Goal: Transaction & Acquisition: Purchase product/service

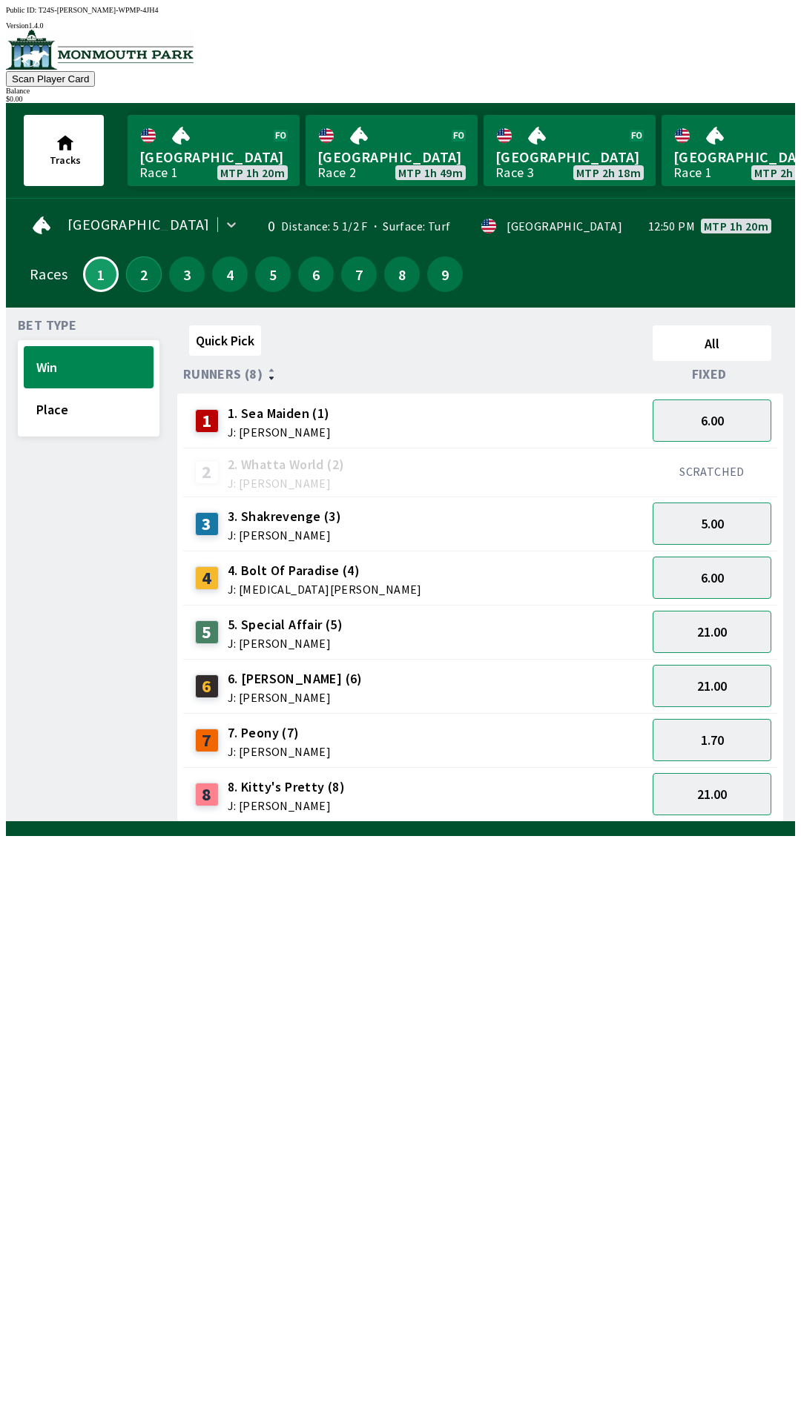
click at [140, 275] on button "2" at bounding box center [144, 274] width 36 height 36
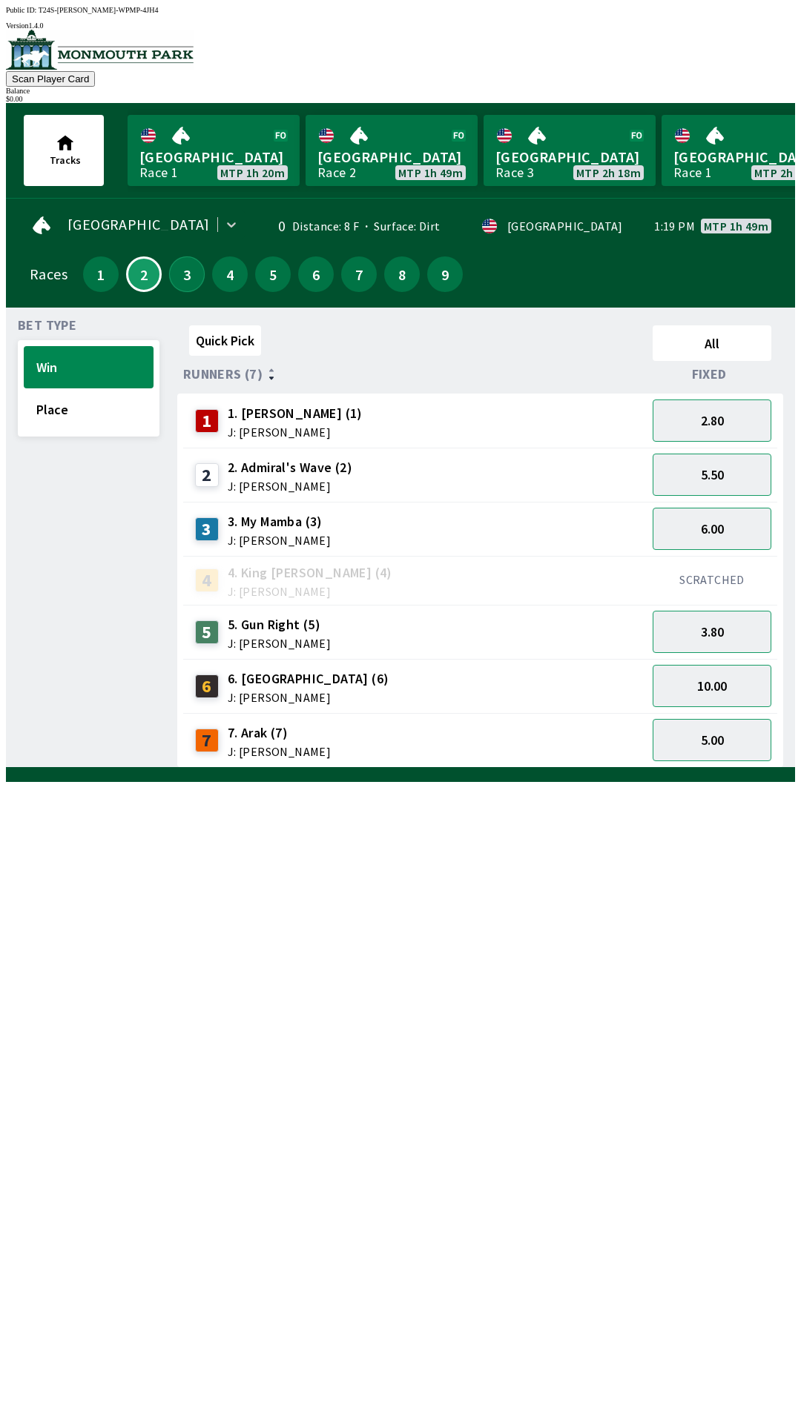
click at [179, 276] on button "3" at bounding box center [187, 274] width 36 height 36
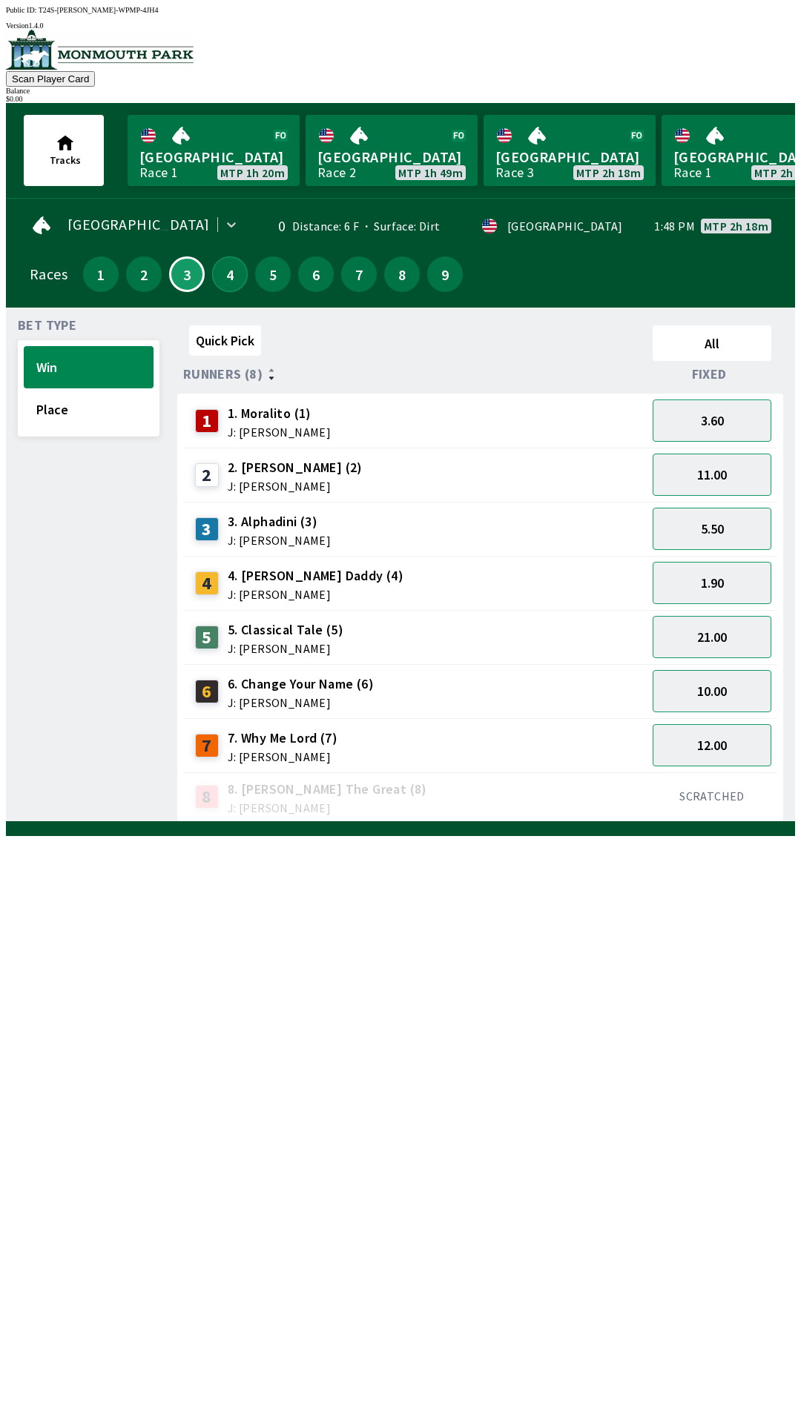
click at [228, 274] on button "4" at bounding box center [230, 274] width 36 height 36
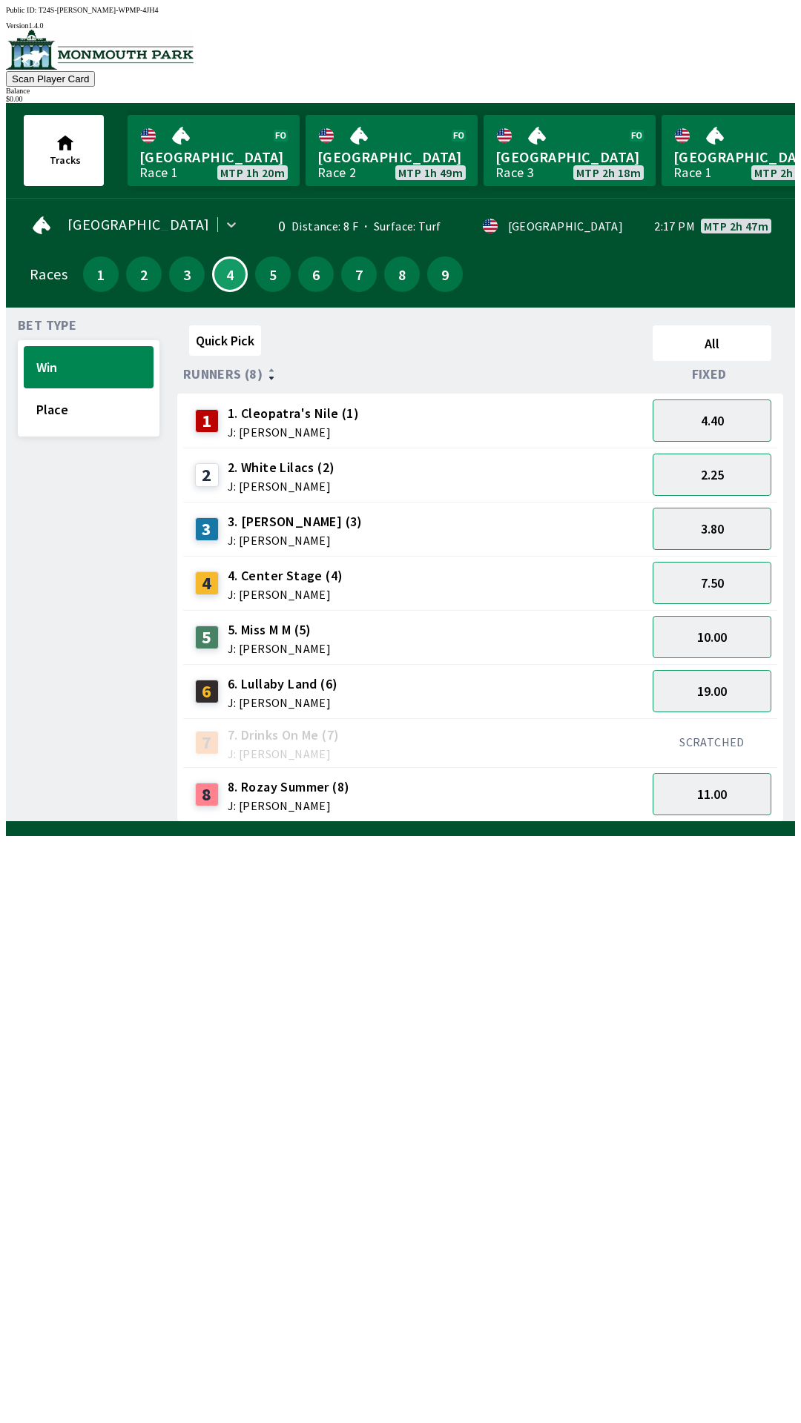
click at [255, 278] on div "5" at bounding box center [273, 274] width 36 height 36
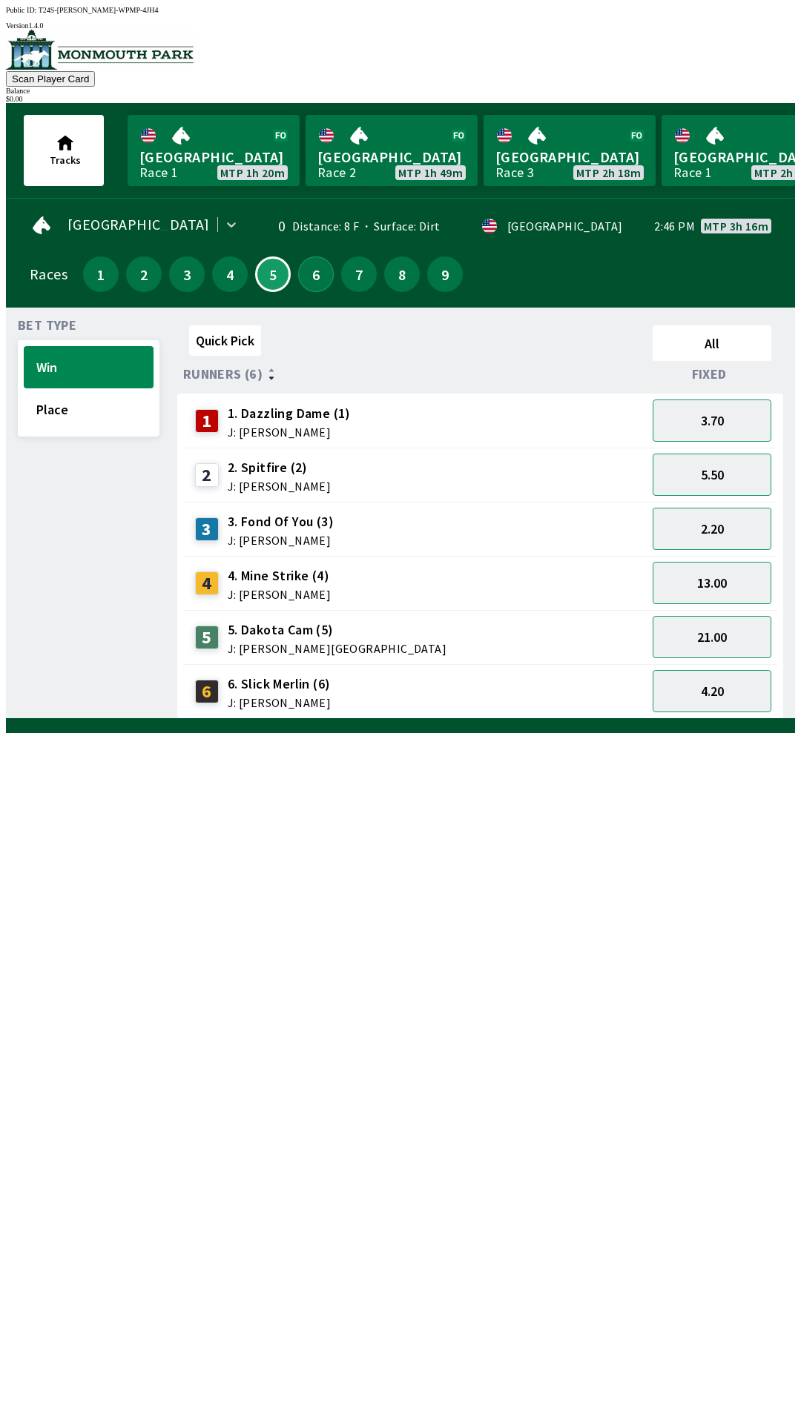
click at [314, 278] on button "6" at bounding box center [316, 274] width 36 height 36
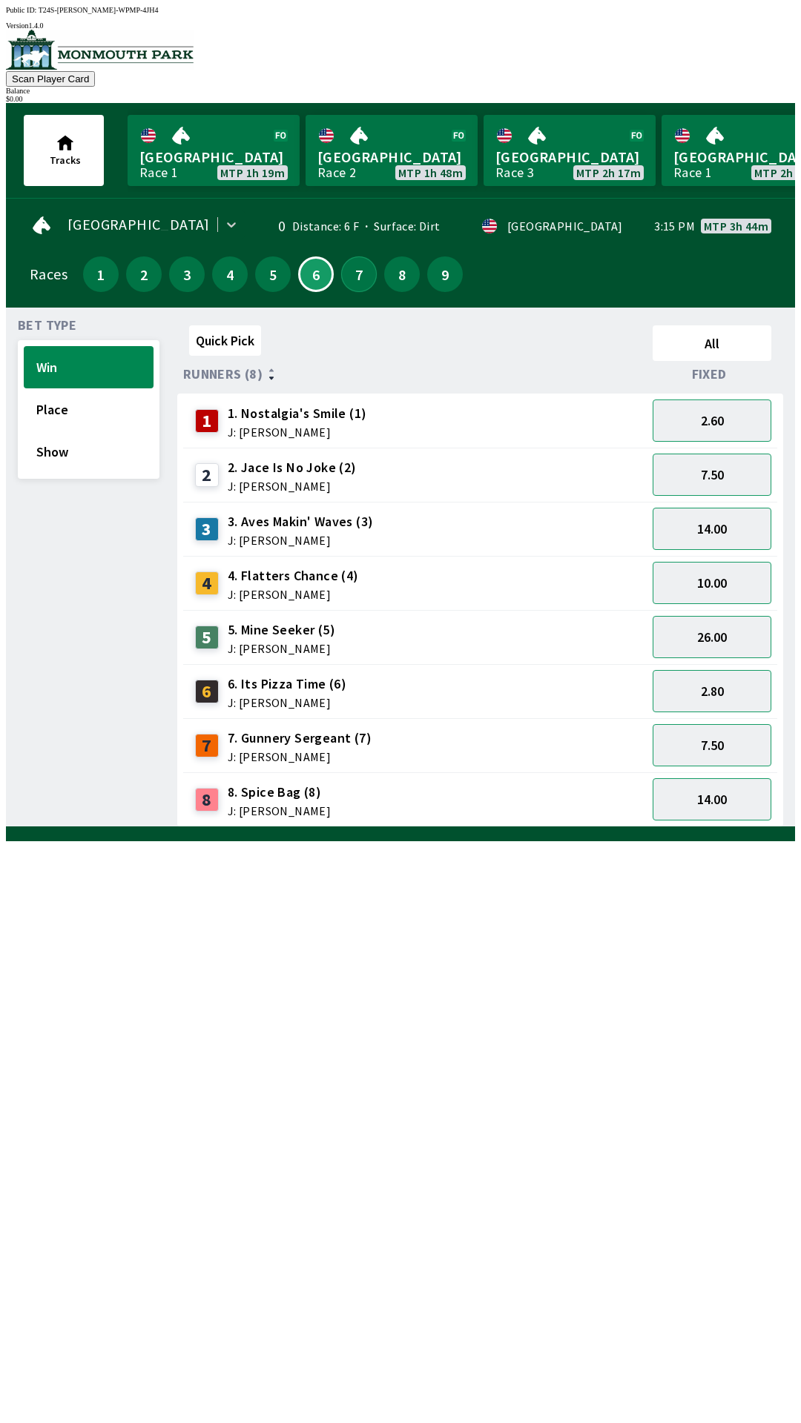
click at [354, 279] on button "7" at bounding box center [359, 274] width 36 height 36
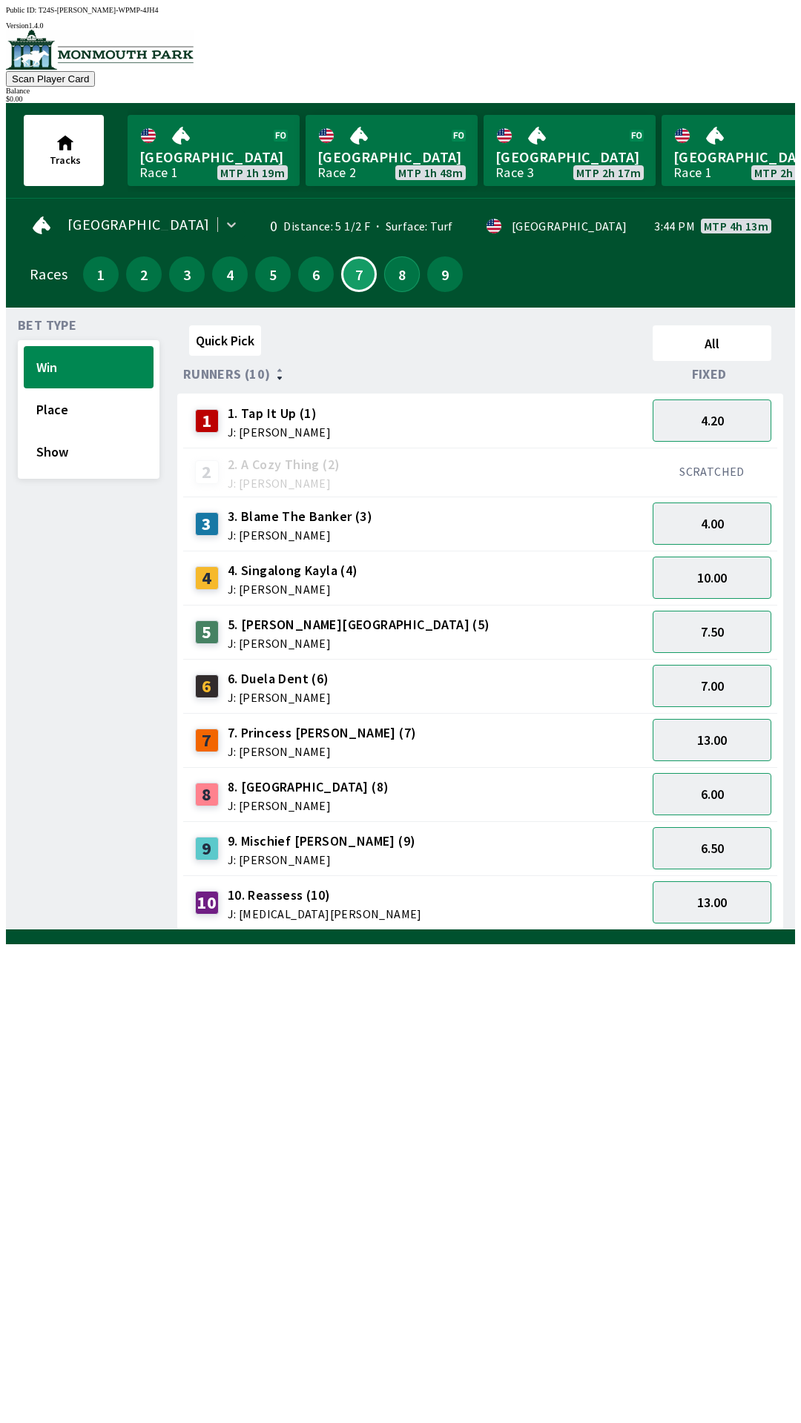
click at [391, 267] on button "8" at bounding box center [402, 274] width 36 height 36
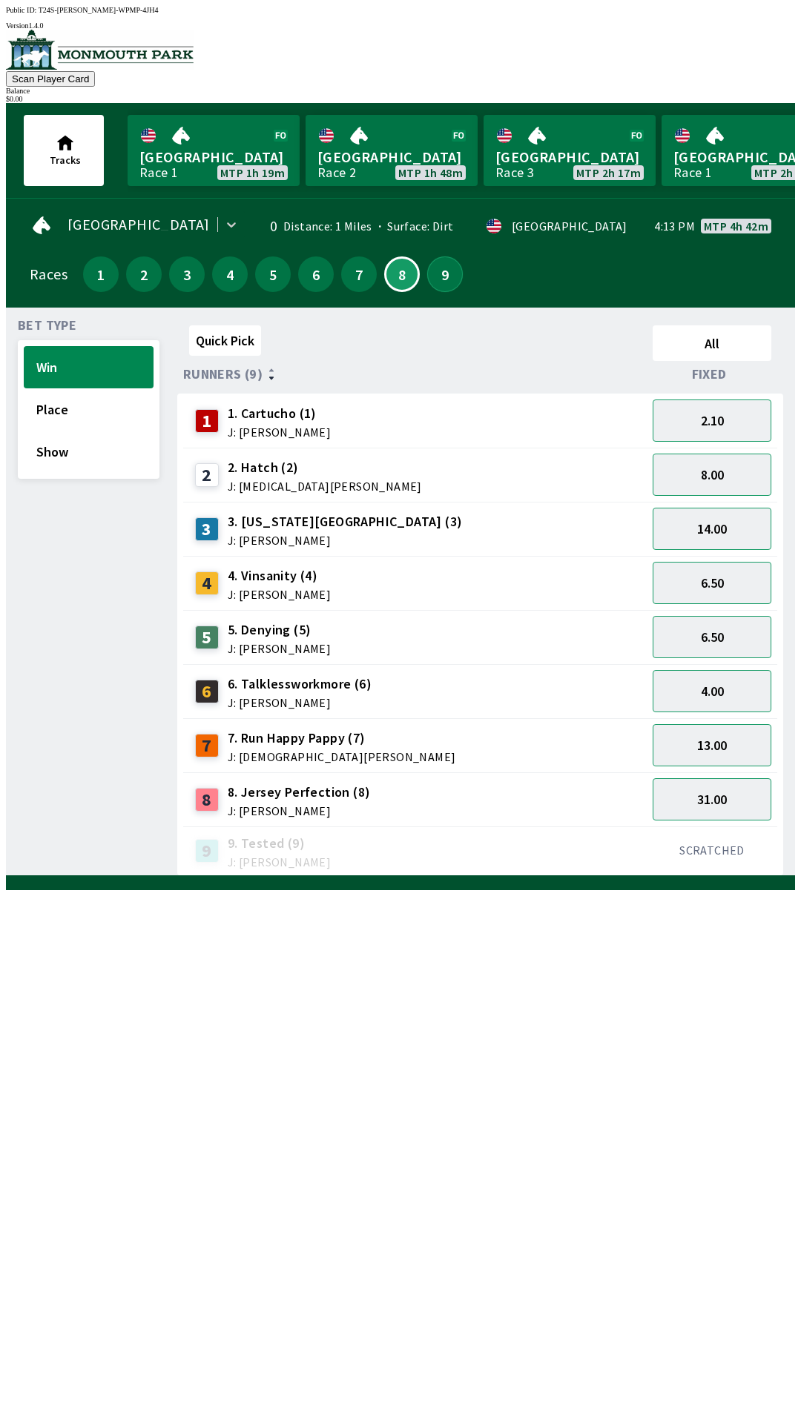
click at [437, 280] on button "9" at bounding box center [445, 274] width 36 height 36
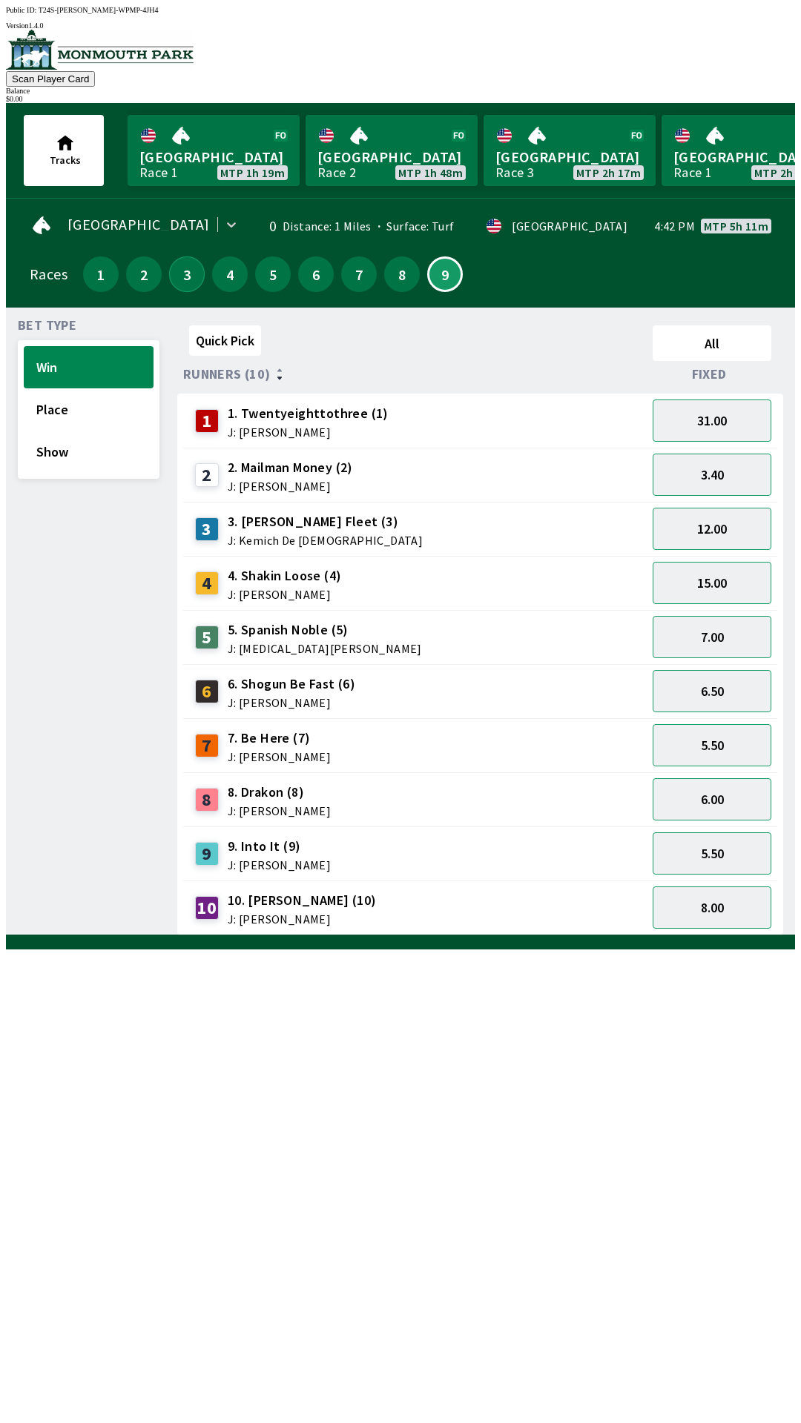
click at [179, 277] on button "3" at bounding box center [187, 274] width 36 height 36
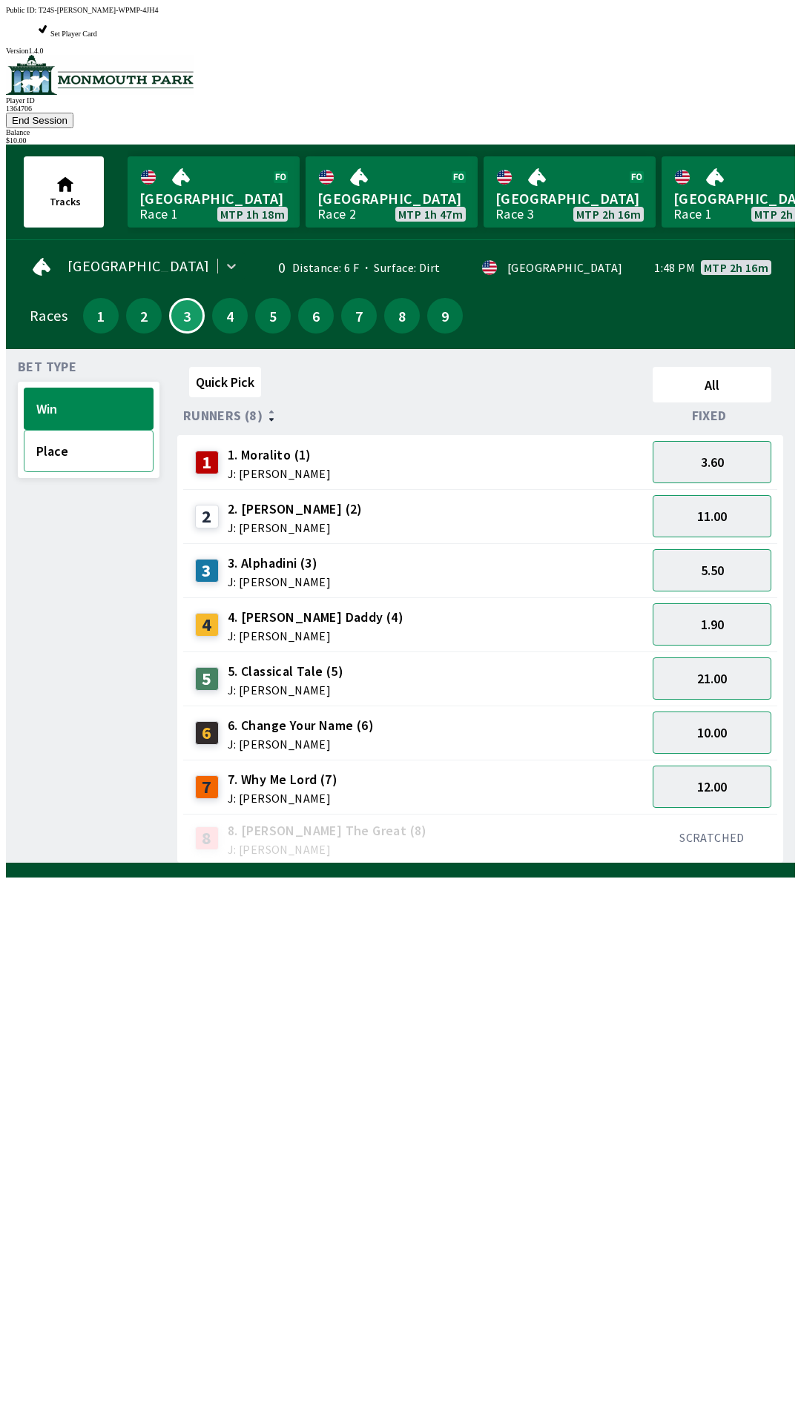
click at [91, 430] on button "Place" at bounding box center [89, 451] width 130 height 42
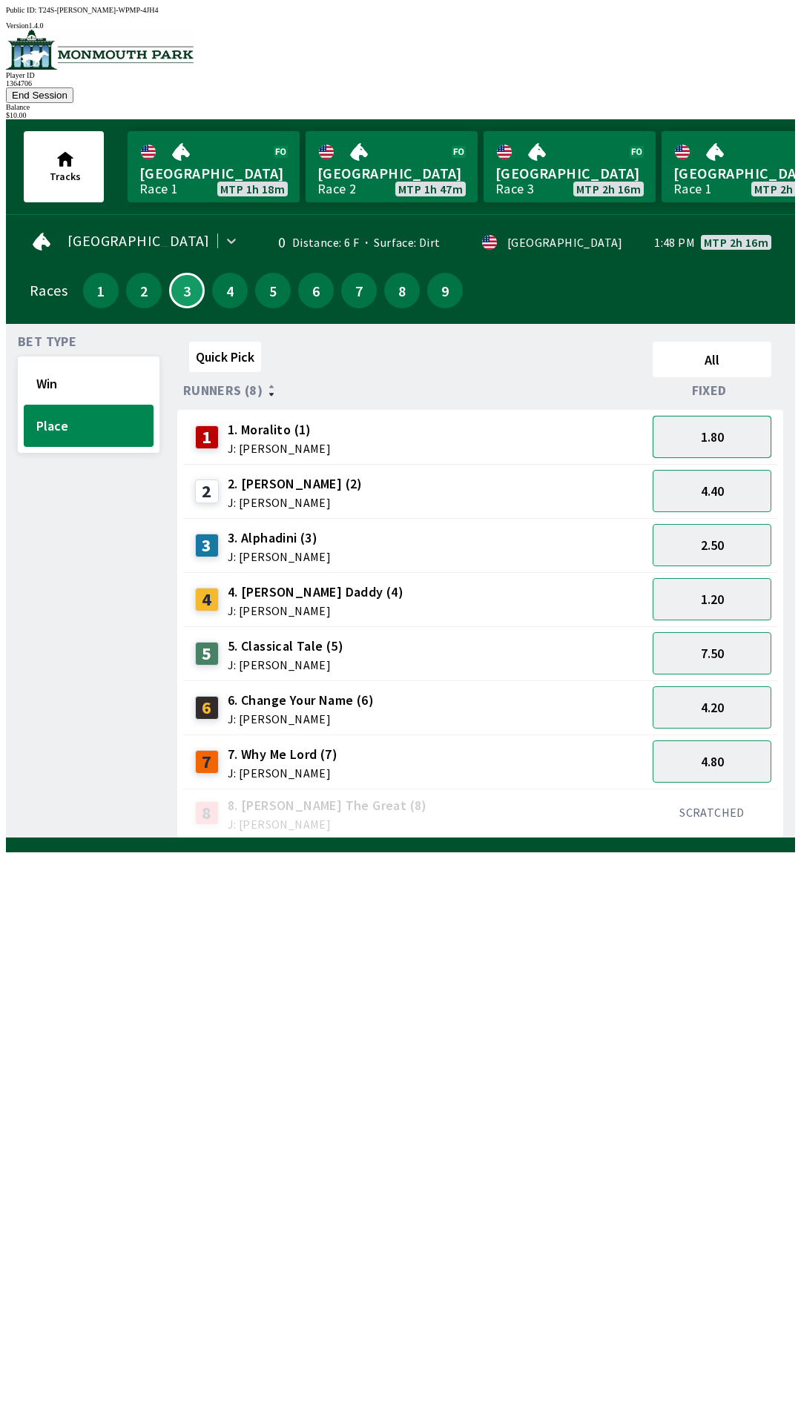
click at [712, 426] on button "1.80" at bounding box center [711, 437] width 119 height 42
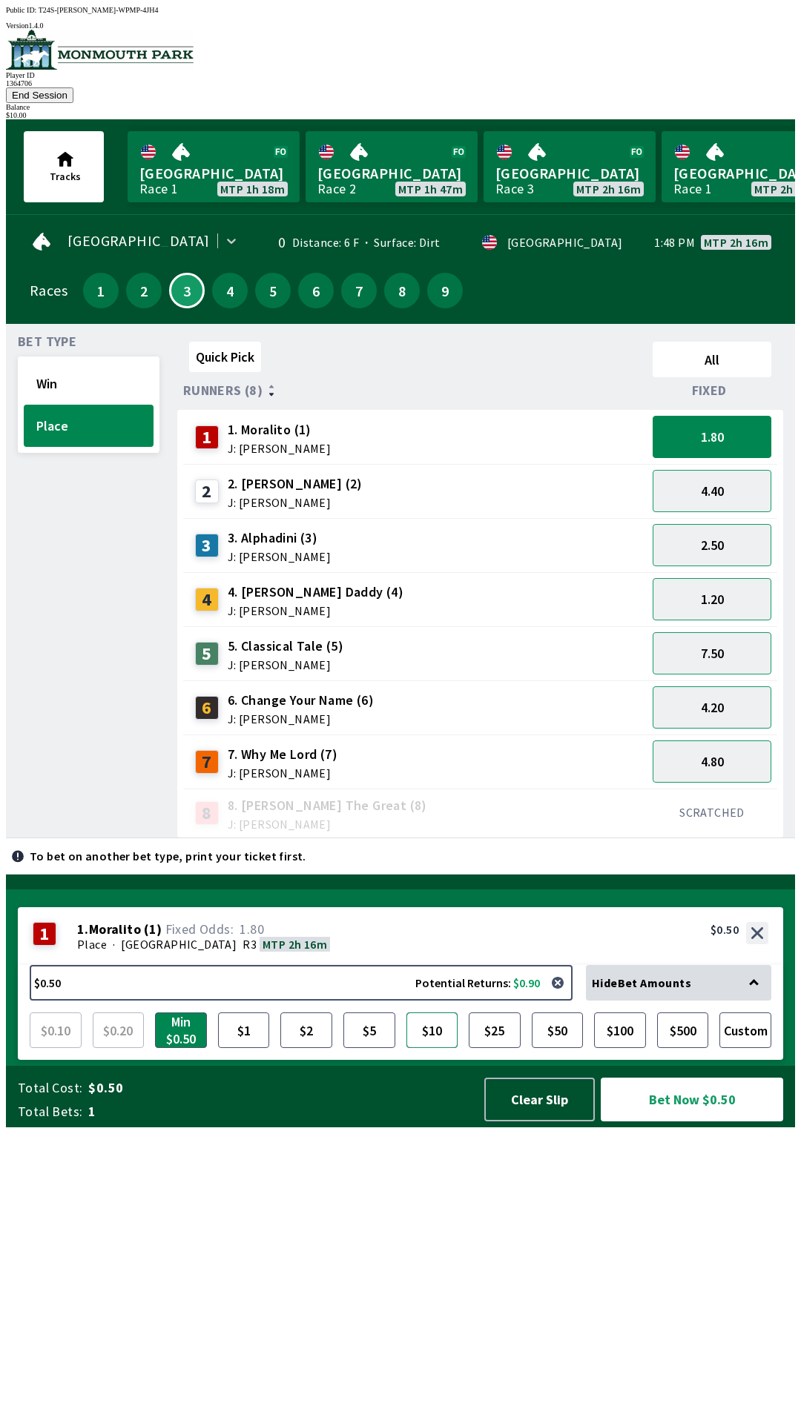
click at [437, 1048] on button "$10" at bounding box center [432, 1031] width 52 height 36
click at [684, 1122] on button "Bet Now $10.00" at bounding box center [691, 1100] width 182 height 44
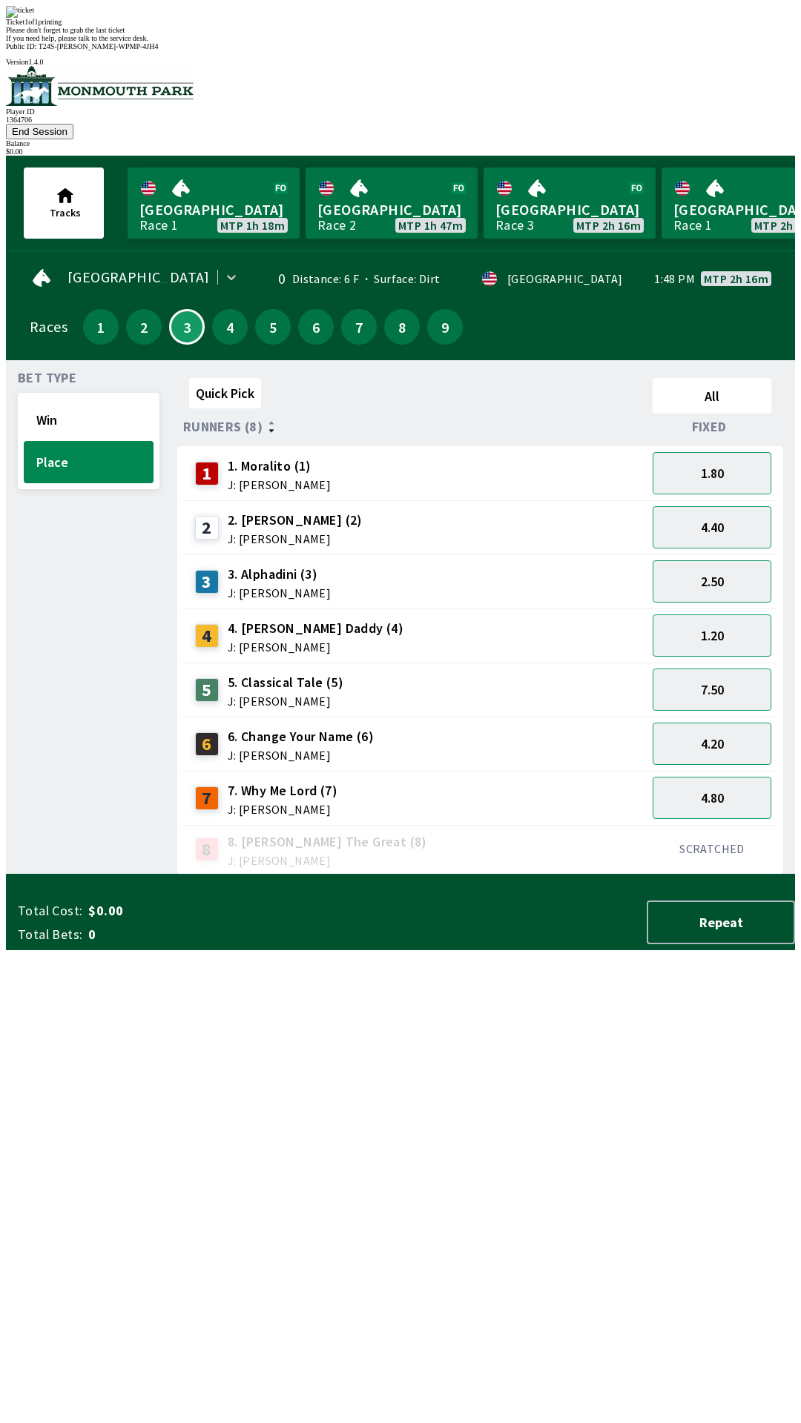
click at [73, 124] on button "End Session" at bounding box center [39, 132] width 67 height 16
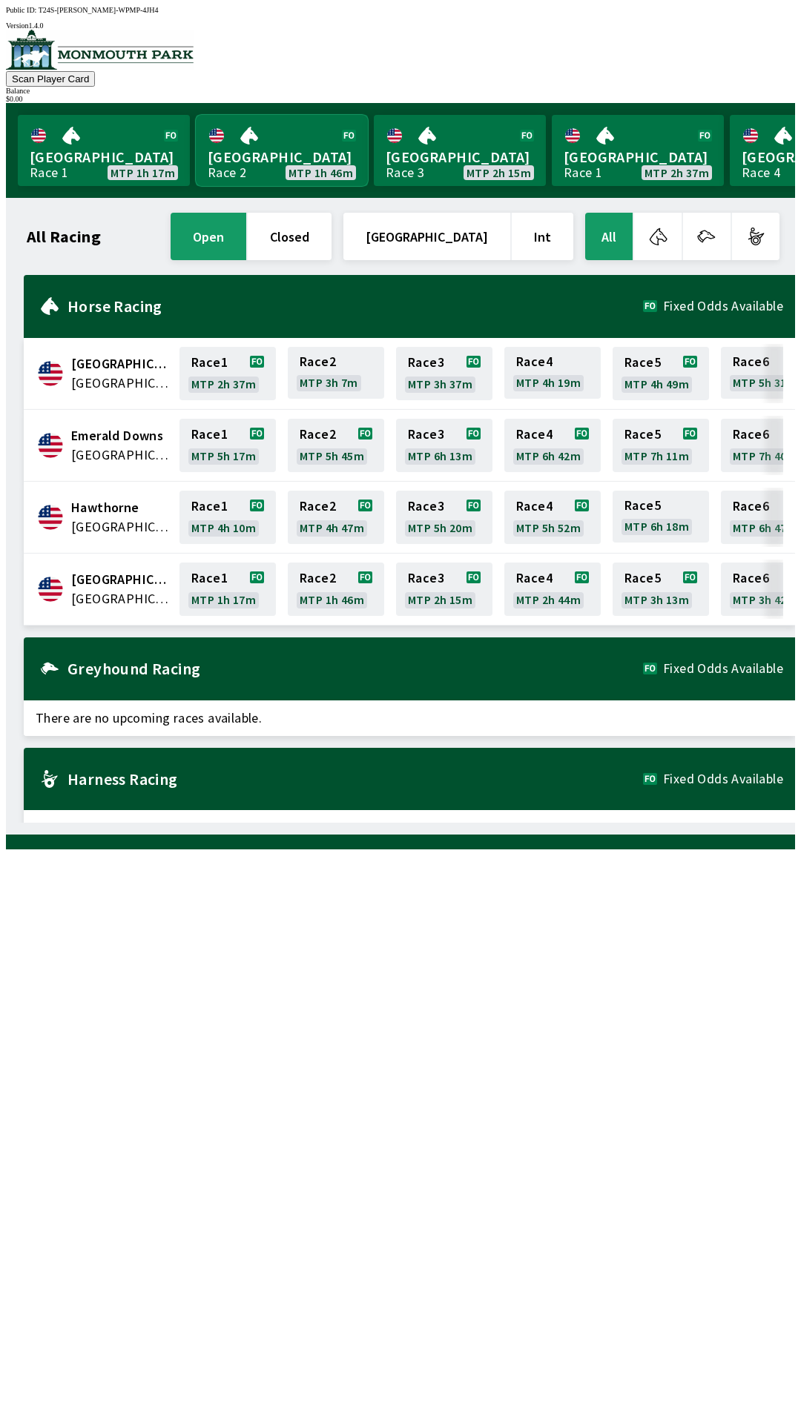
click at [274, 159] on link "Monmouth Park Race 2 MTP 1h 46m" at bounding box center [282, 150] width 172 height 71
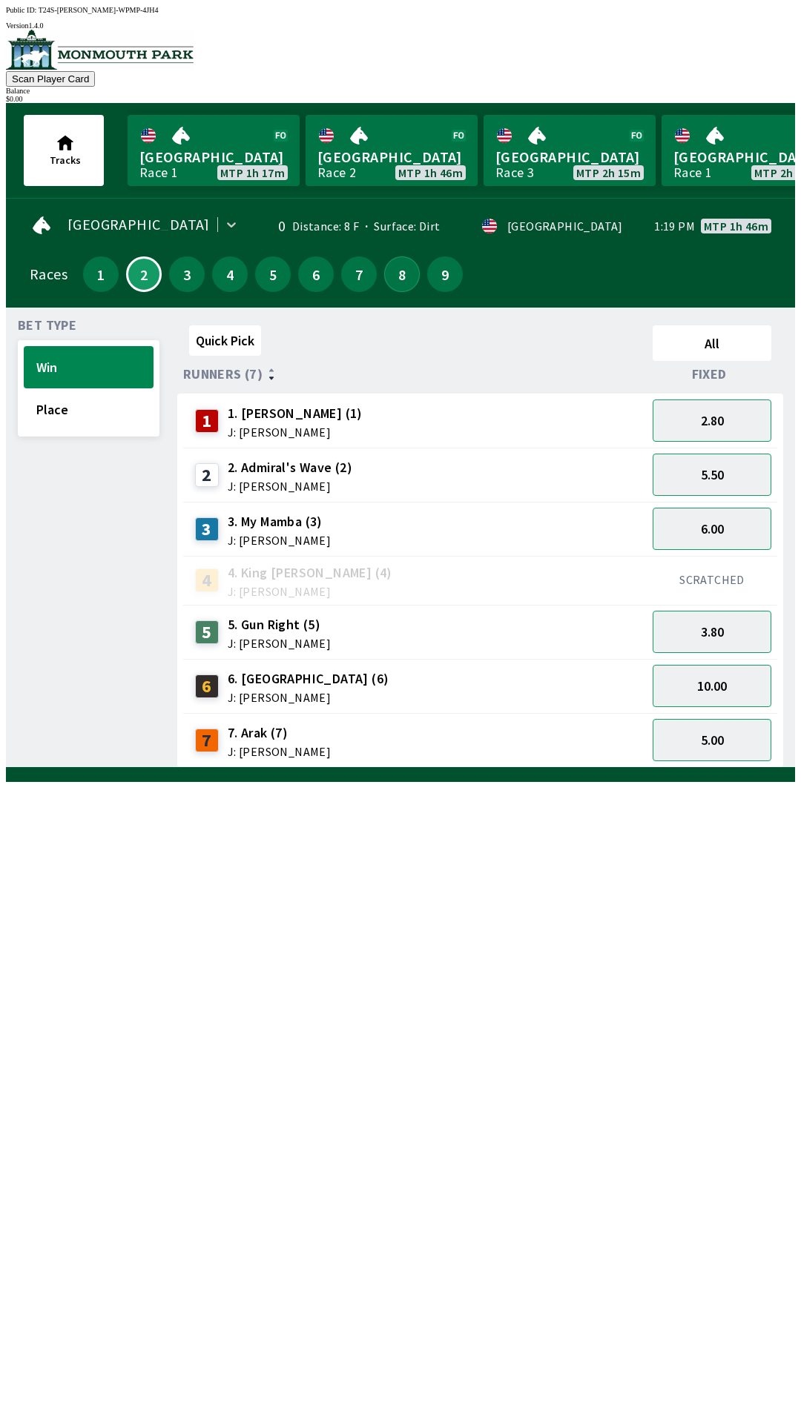
click at [404, 276] on button "8" at bounding box center [402, 274] width 36 height 36
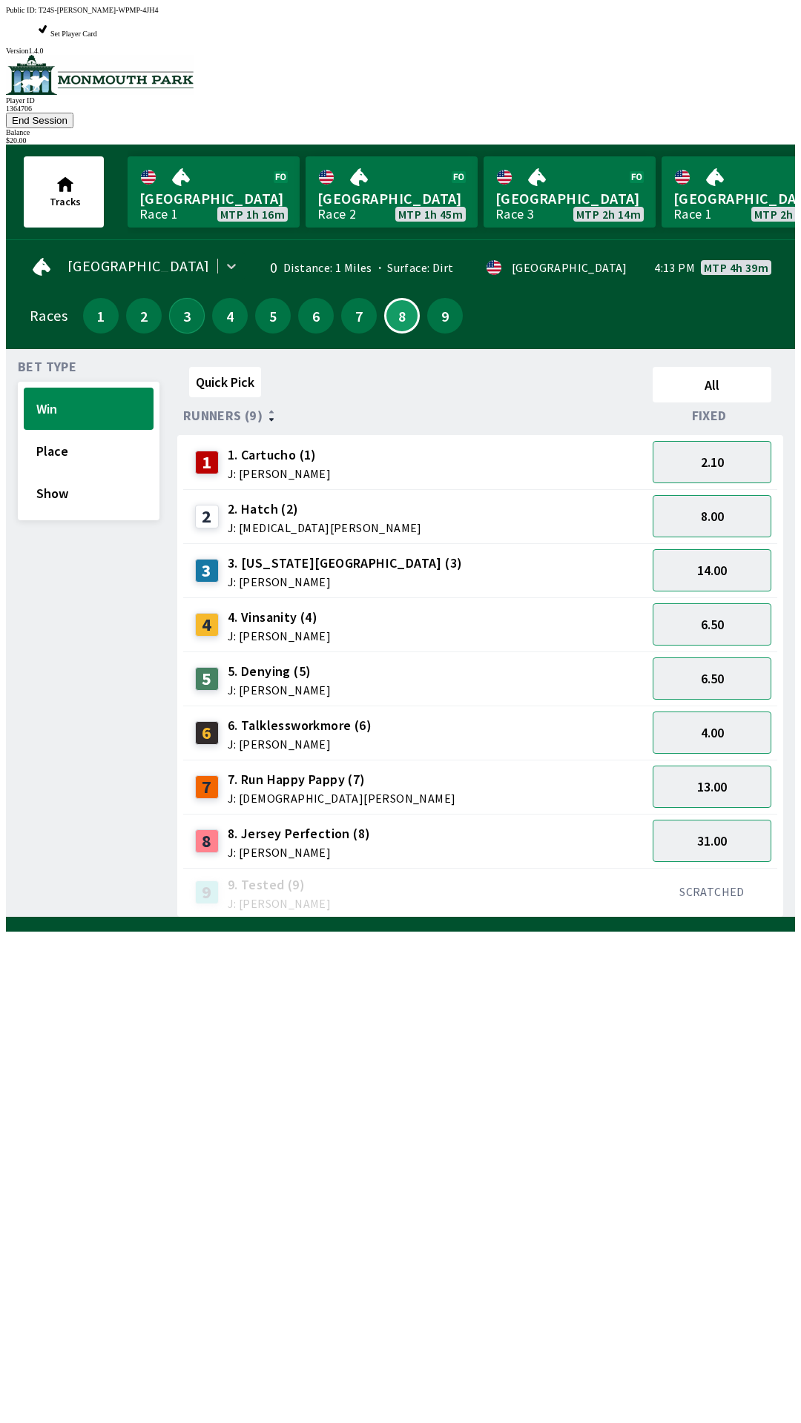
click at [173, 298] on button "3" at bounding box center [187, 316] width 36 height 36
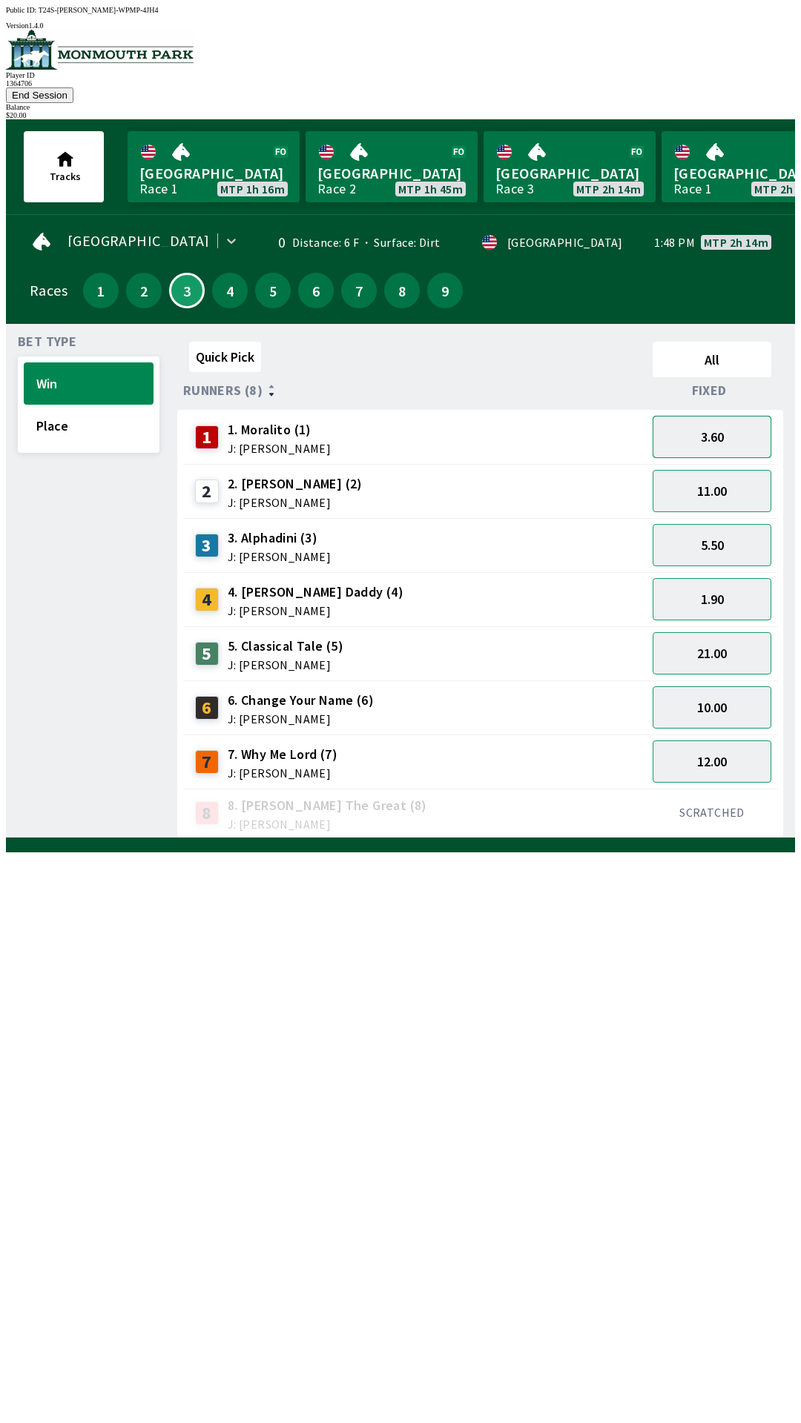
click at [718, 416] on button "3.60" at bounding box center [711, 437] width 119 height 42
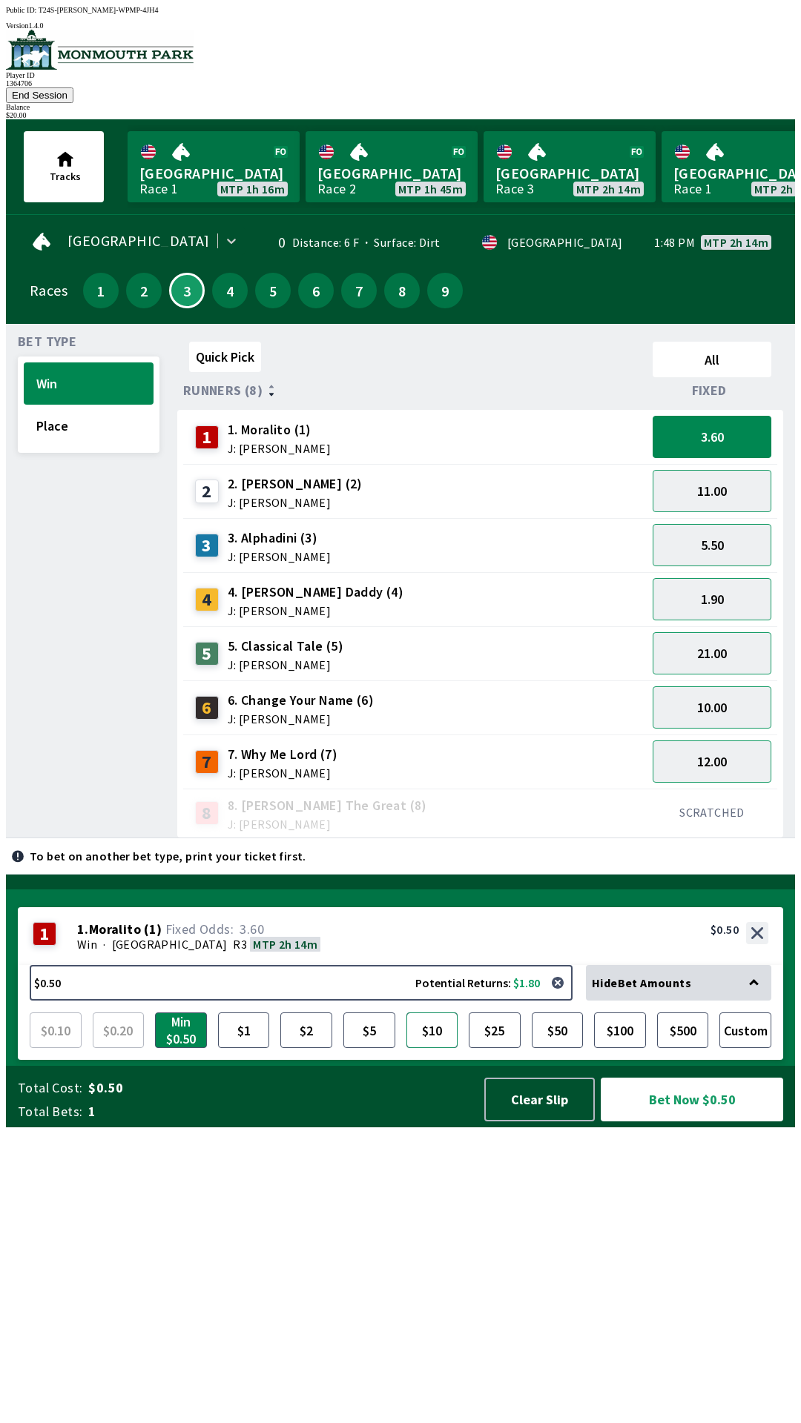
click at [434, 1048] on button "$10" at bounding box center [432, 1031] width 52 height 36
click at [679, 1122] on button "Bet Now $10.00" at bounding box center [691, 1100] width 182 height 44
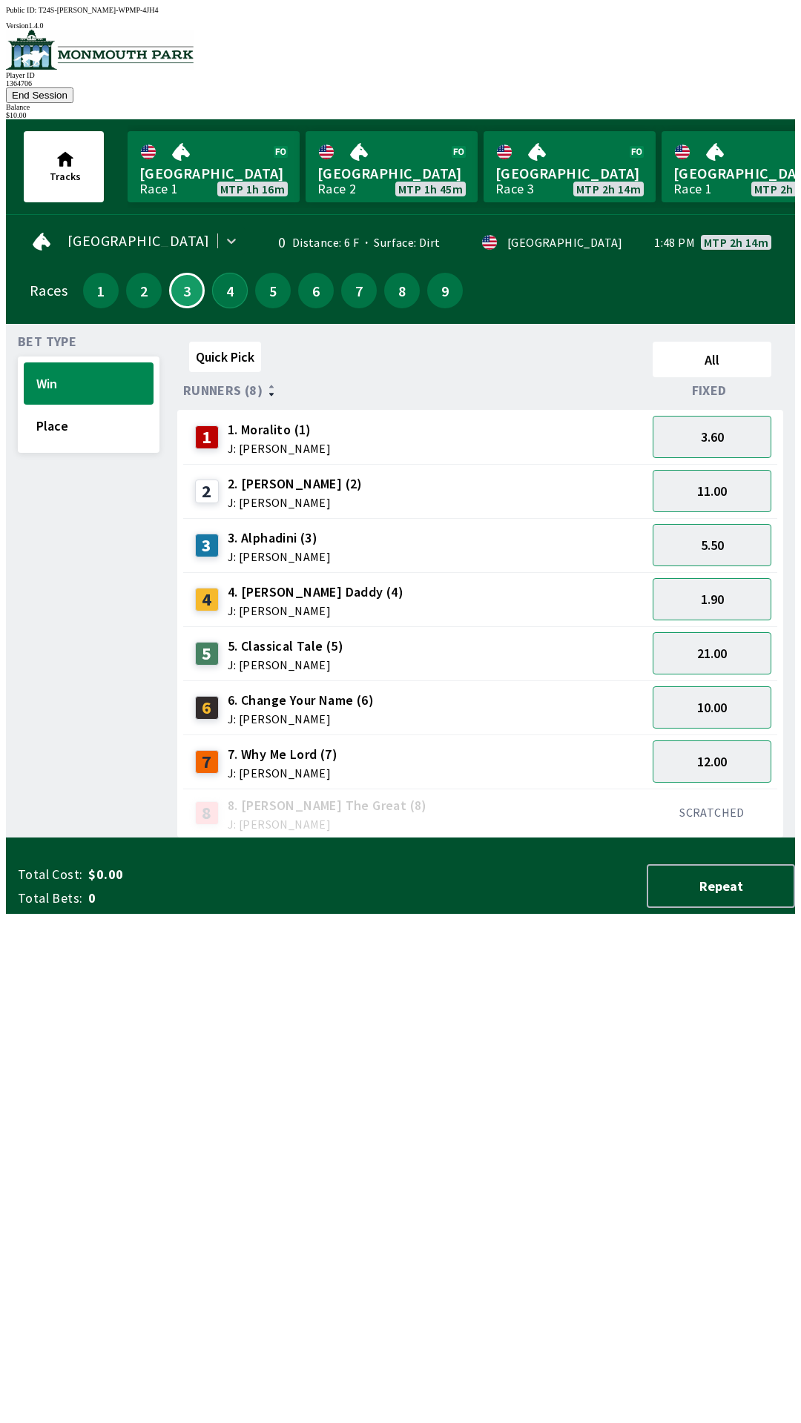
click at [225, 279] on button "4" at bounding box center [230, 291] width 36 height 36
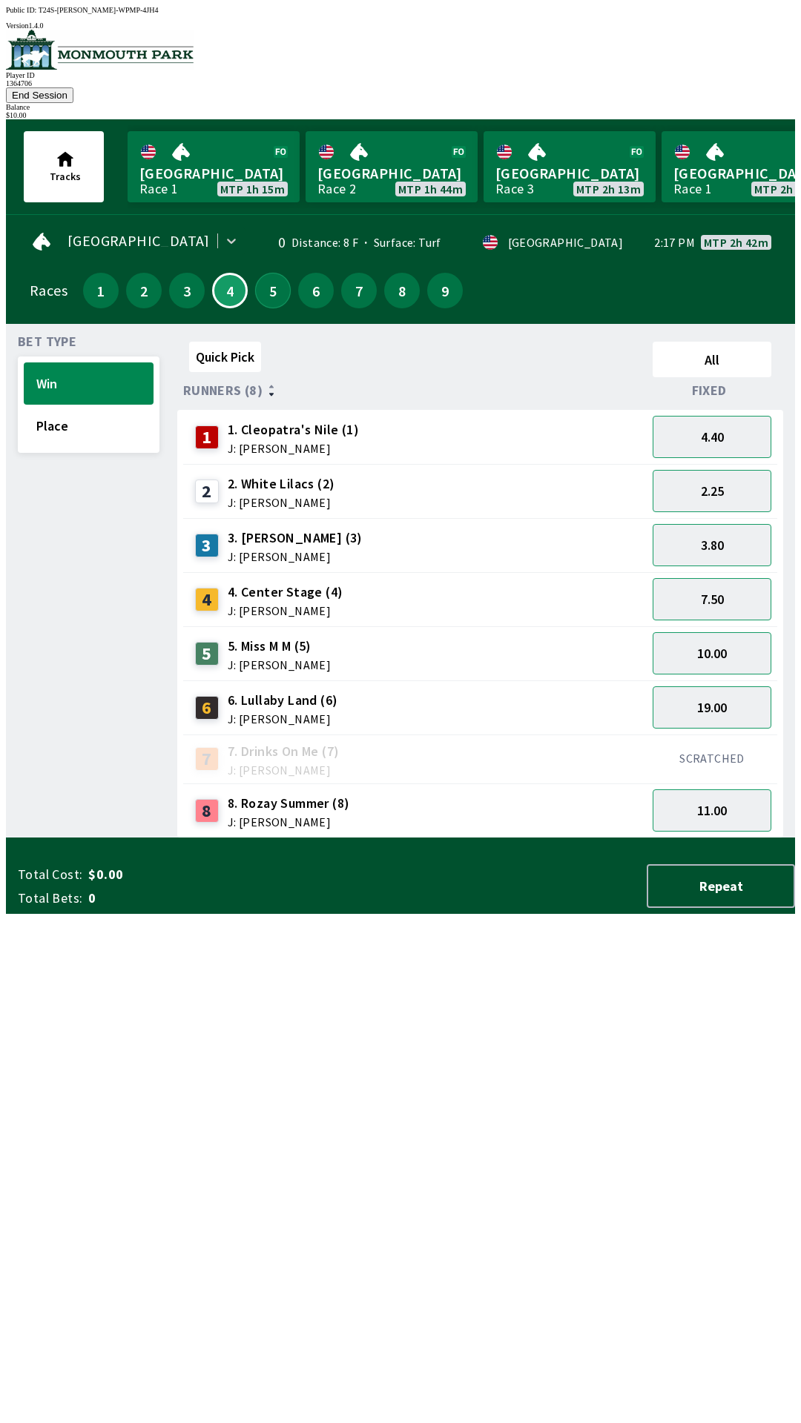
click at [267, 274] on button "5" at bounding box center [273, 291] width 36 height 36
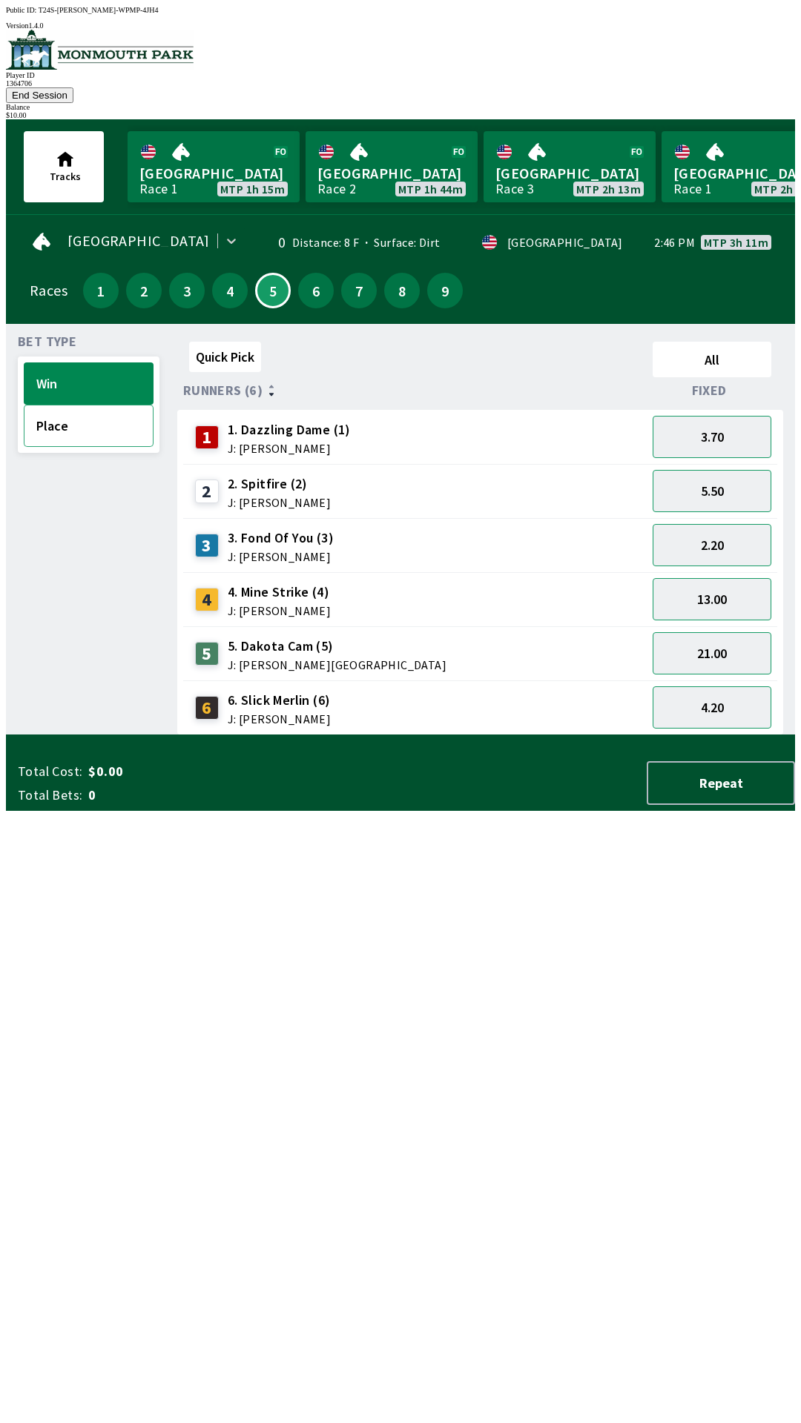
click at [87, 418] on button "Place" at bounding box center [89, 426] width 130 height 42
click at [718, 580] on button "5.00" at bounding box center [711, 599] width 119 height 42
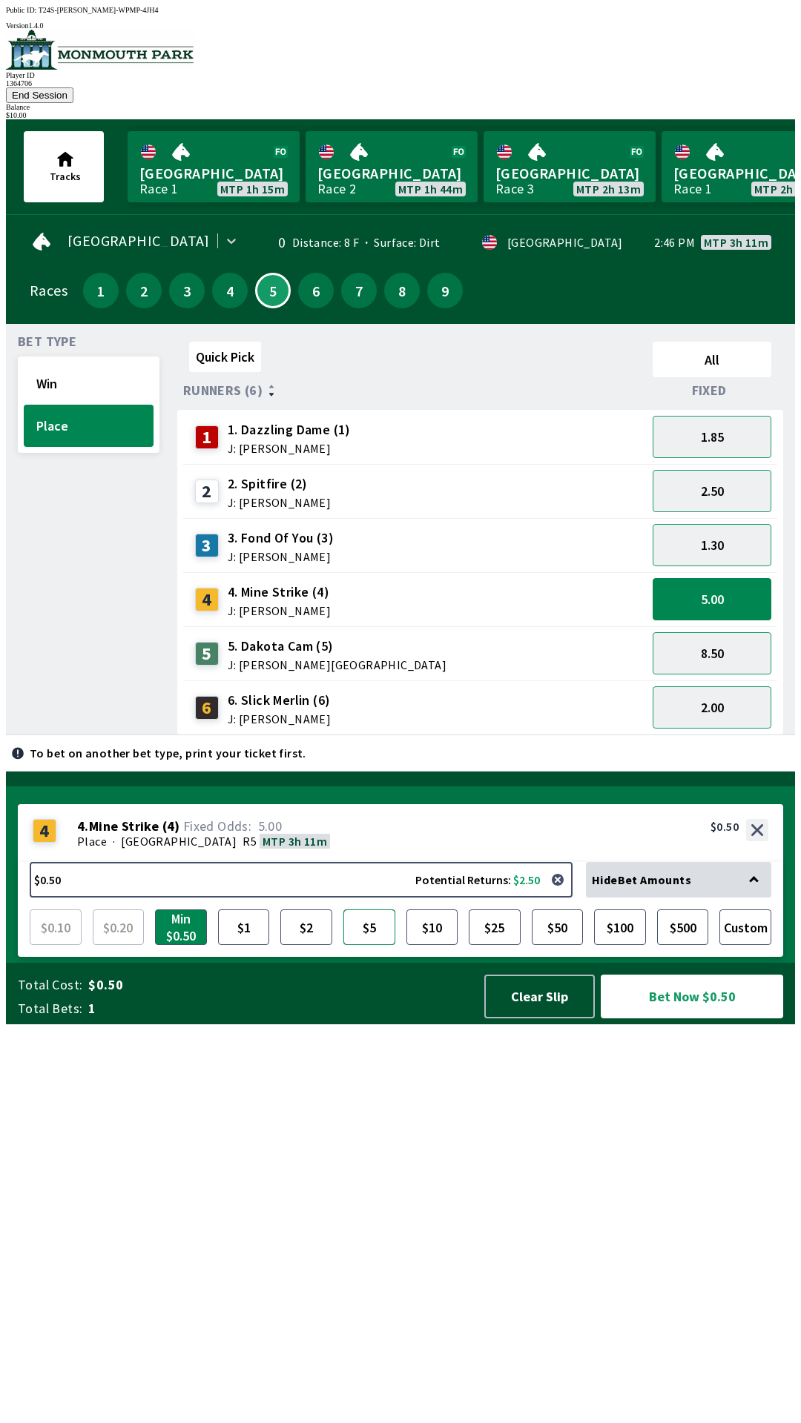
click at [368, 945] on button "$5" at bounding box center [369, 928] width 52 height 36
click at [675, 1018] on button "Bet Now $5.00" at bounding box center [691, 997] width 182 height 44
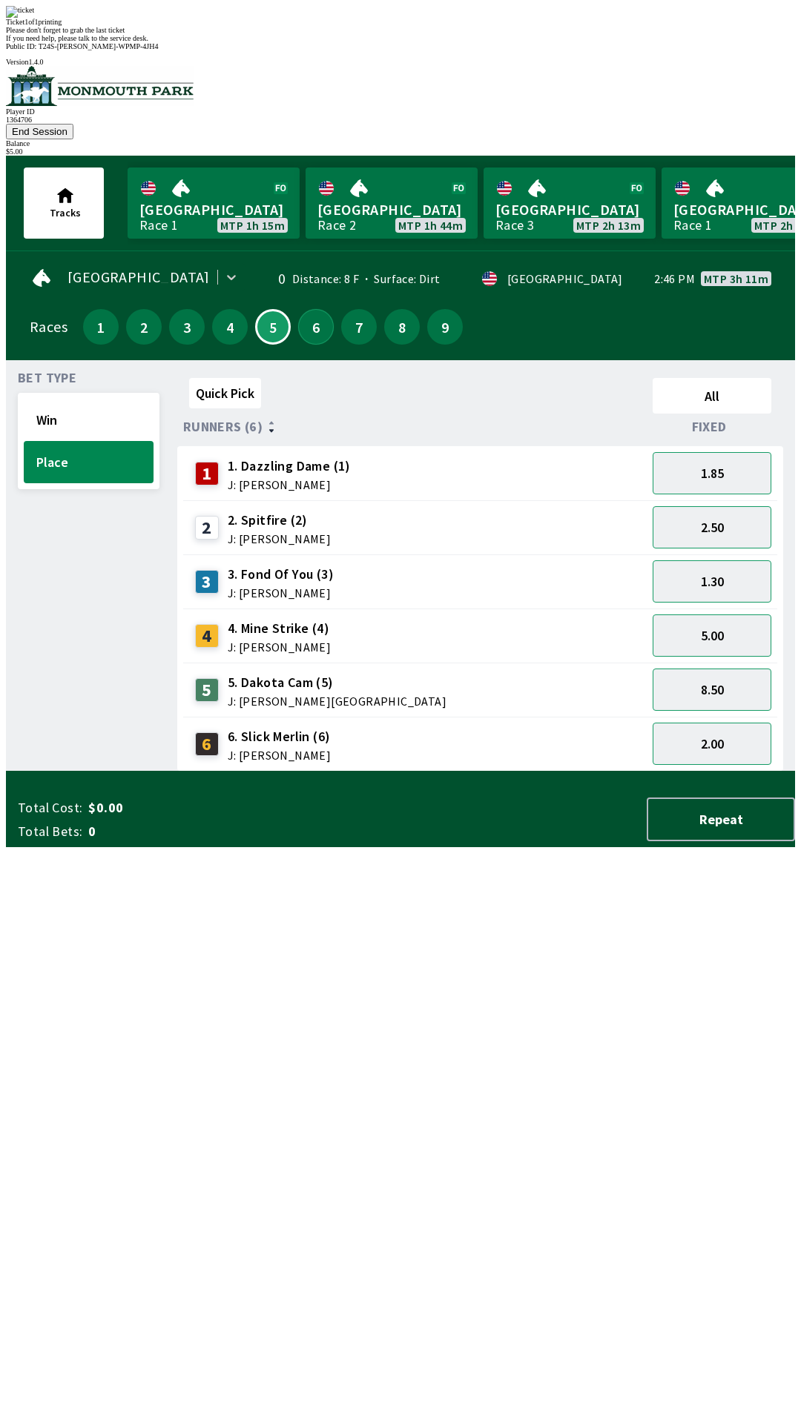
click at [310, 309] on button "6" at bounding box center [316, 327] width 36 height 36
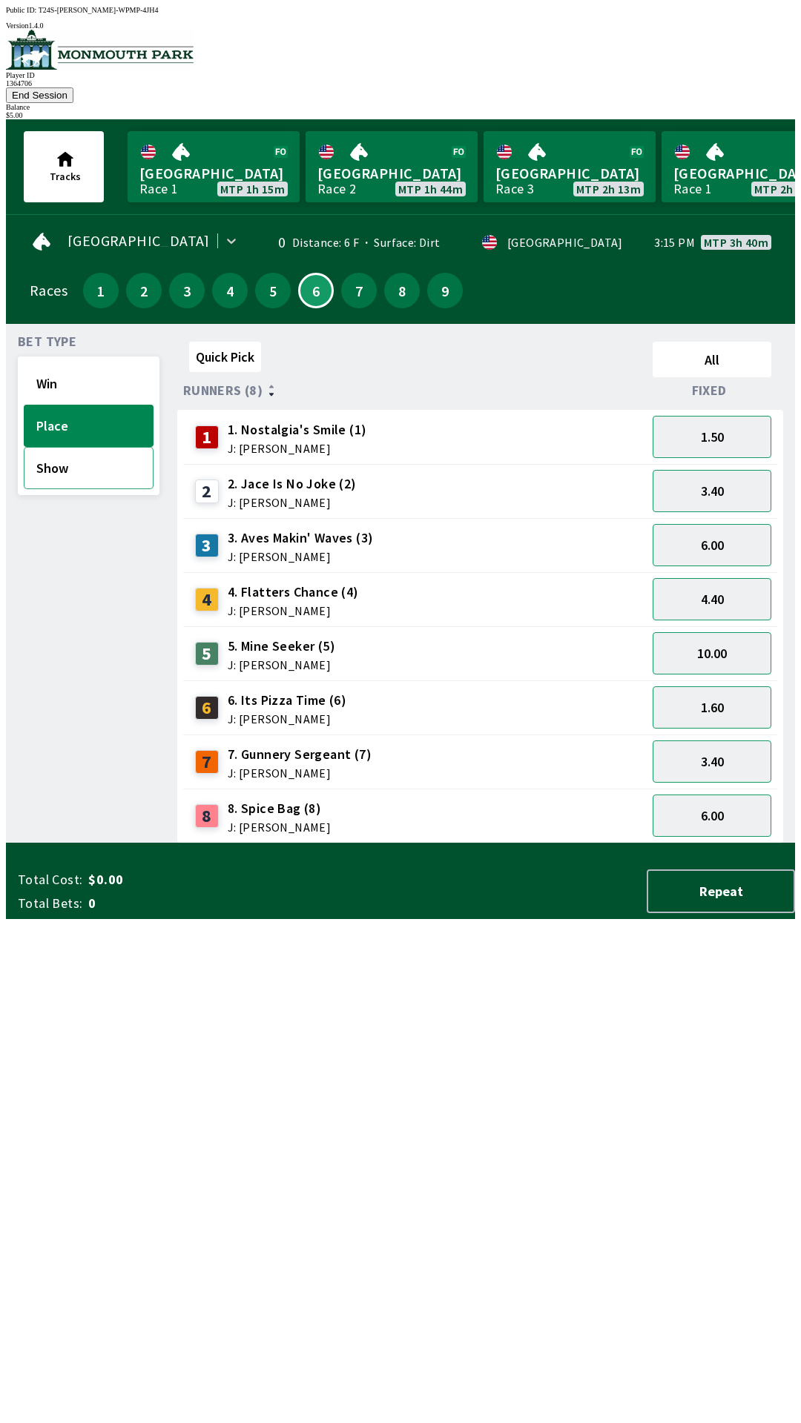
click at [90, 447] on button "Show" at bounding box center [89, 468] width 130 height 42
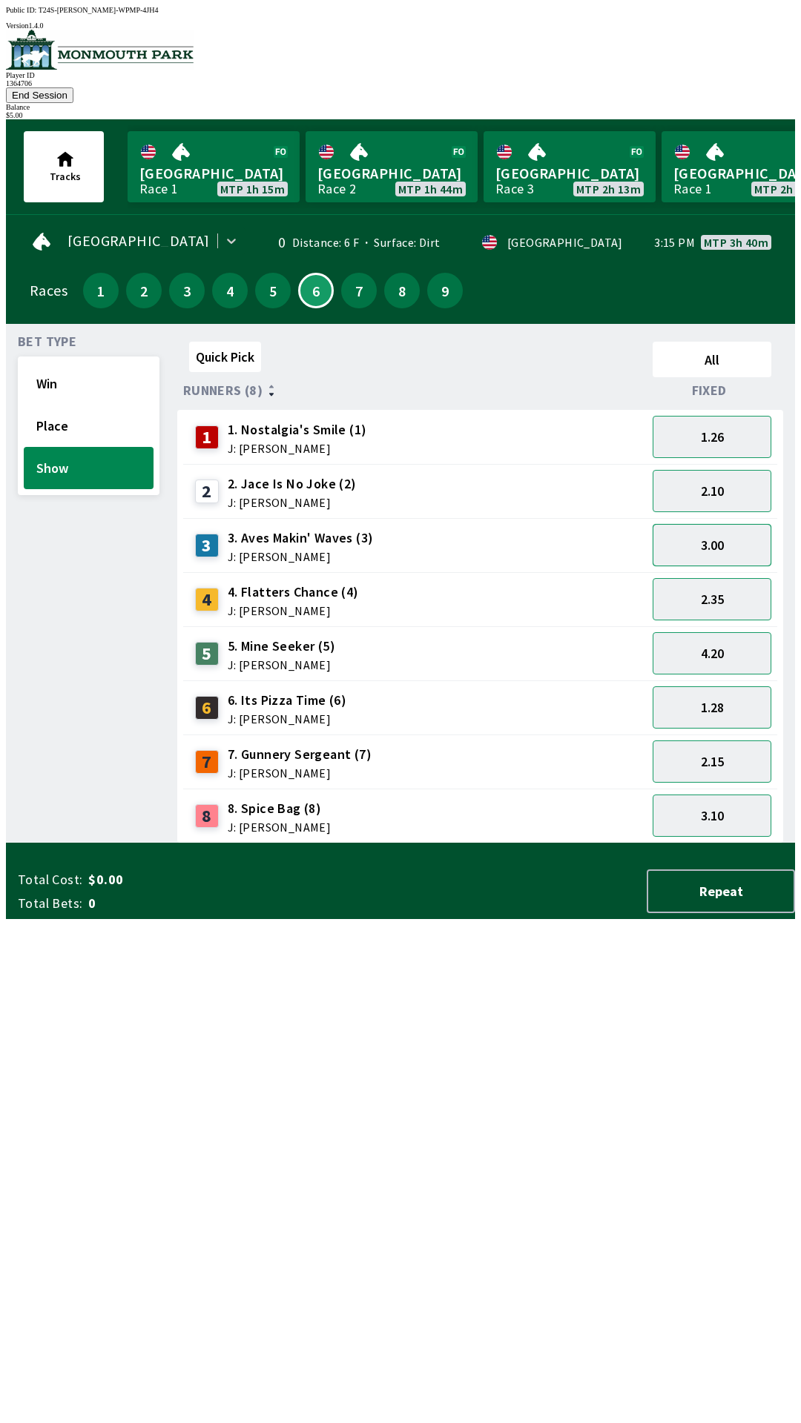
click at [721, 524] on button "3.00" at bounding box center [711, 545] width 119 height 42
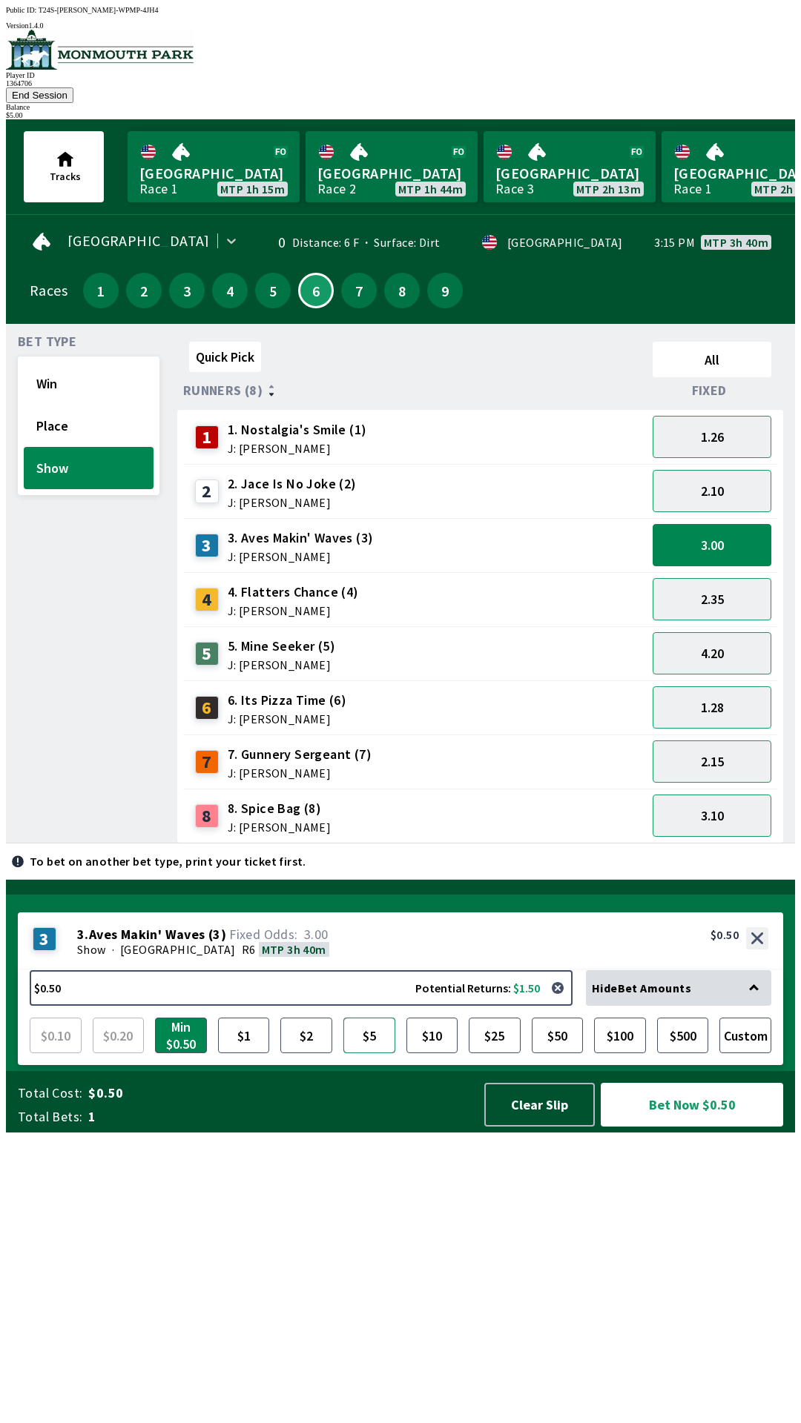
click at [367, 1053] on button "$5" at bounding box center [369, 1036] width 52 height 36
click at [677, 1127] on button "Bet Now $5.00" at bounding box center [691, 1105] width 182 height 44
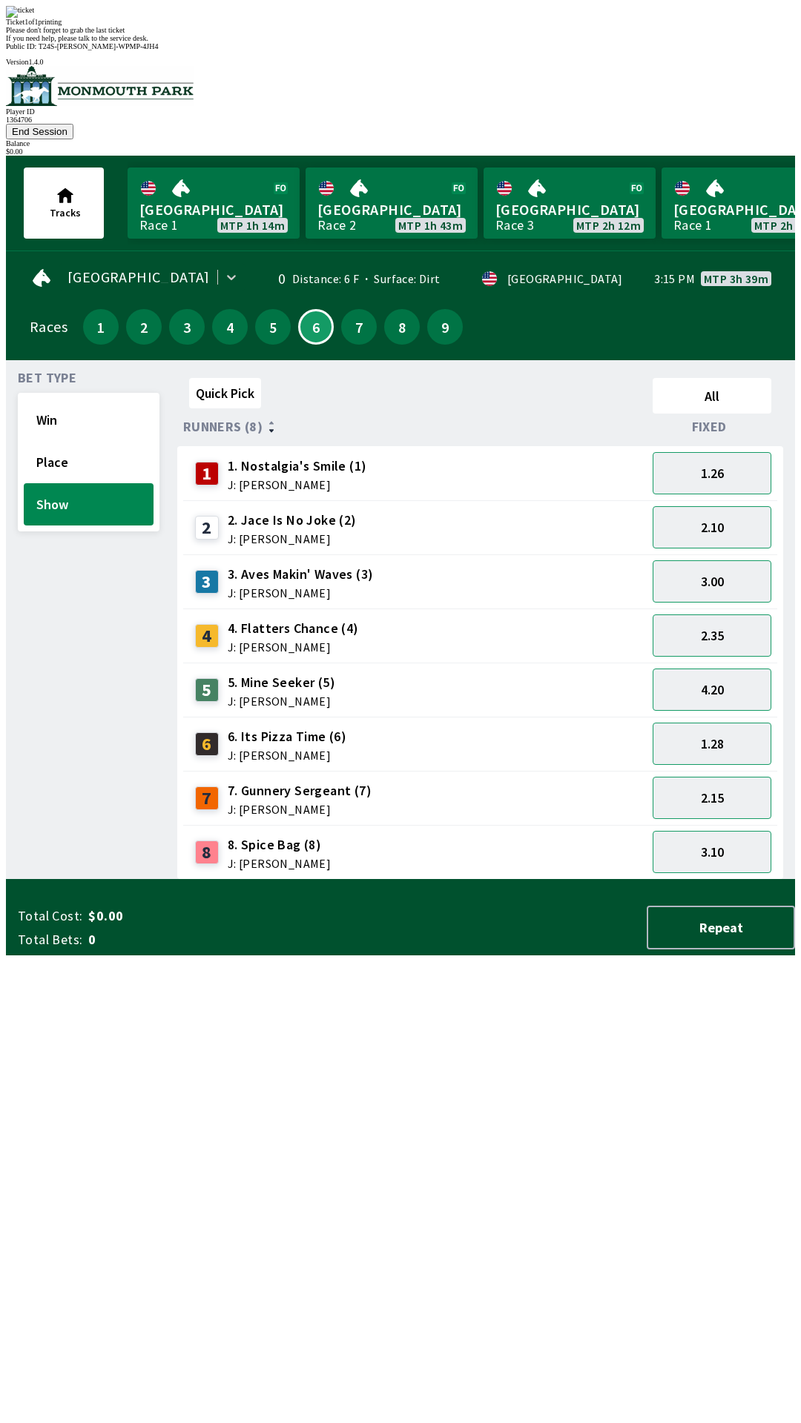
click at [478, 34] on div "Please don't forget to grab the last ticket" at bounding box center [400, 30] width 789 height 8
click at [506, 34] on div "Please don't forget to grab the last ticket" at bounding box center [400, 30] width 789 height 8
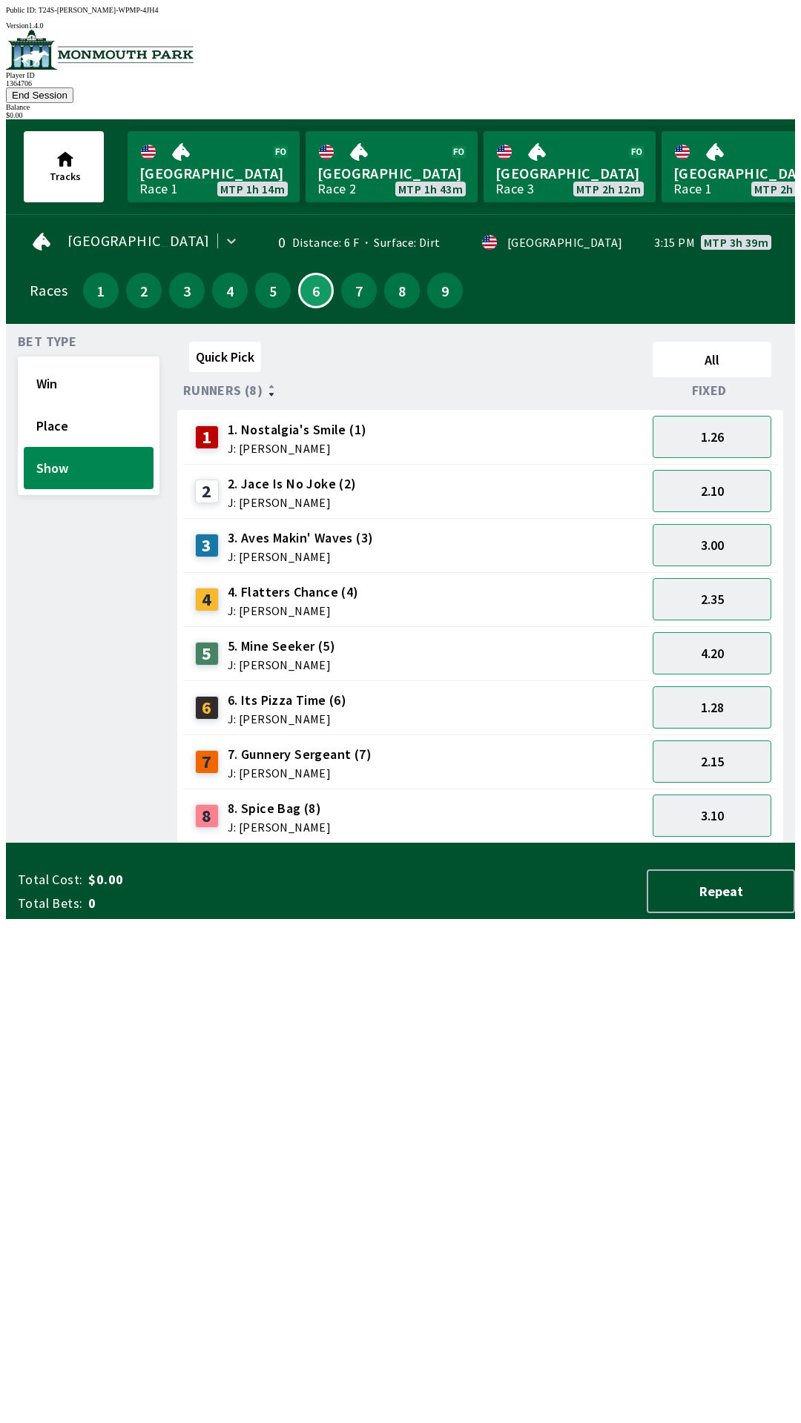
click at [73, 87] on button "End Session" at bounding box center [39, 95] width 67 height 16
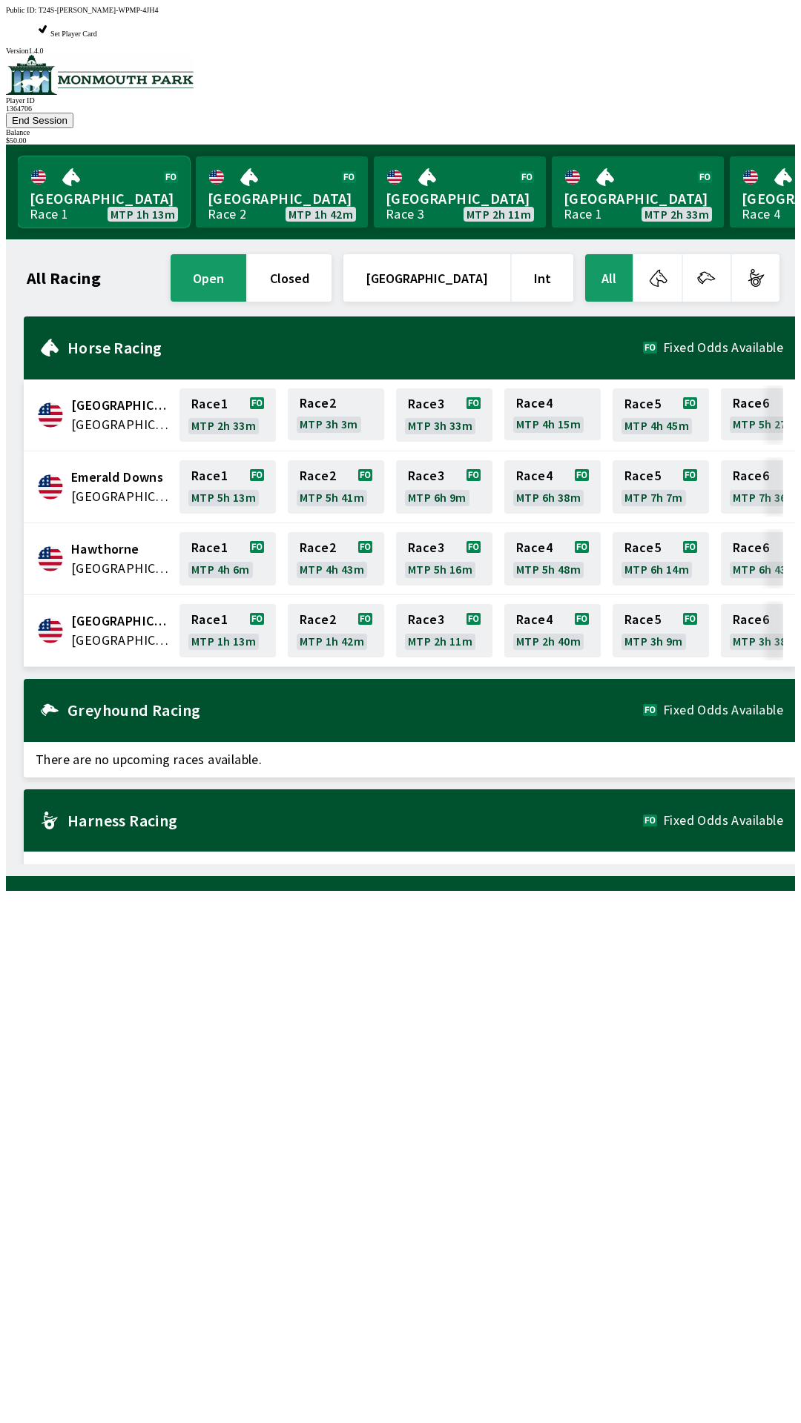
click at [127, 162] on link "Monmouth Park Race 1 MTP 1h 13m" at bounding box center [104, 191] width 172 height 71
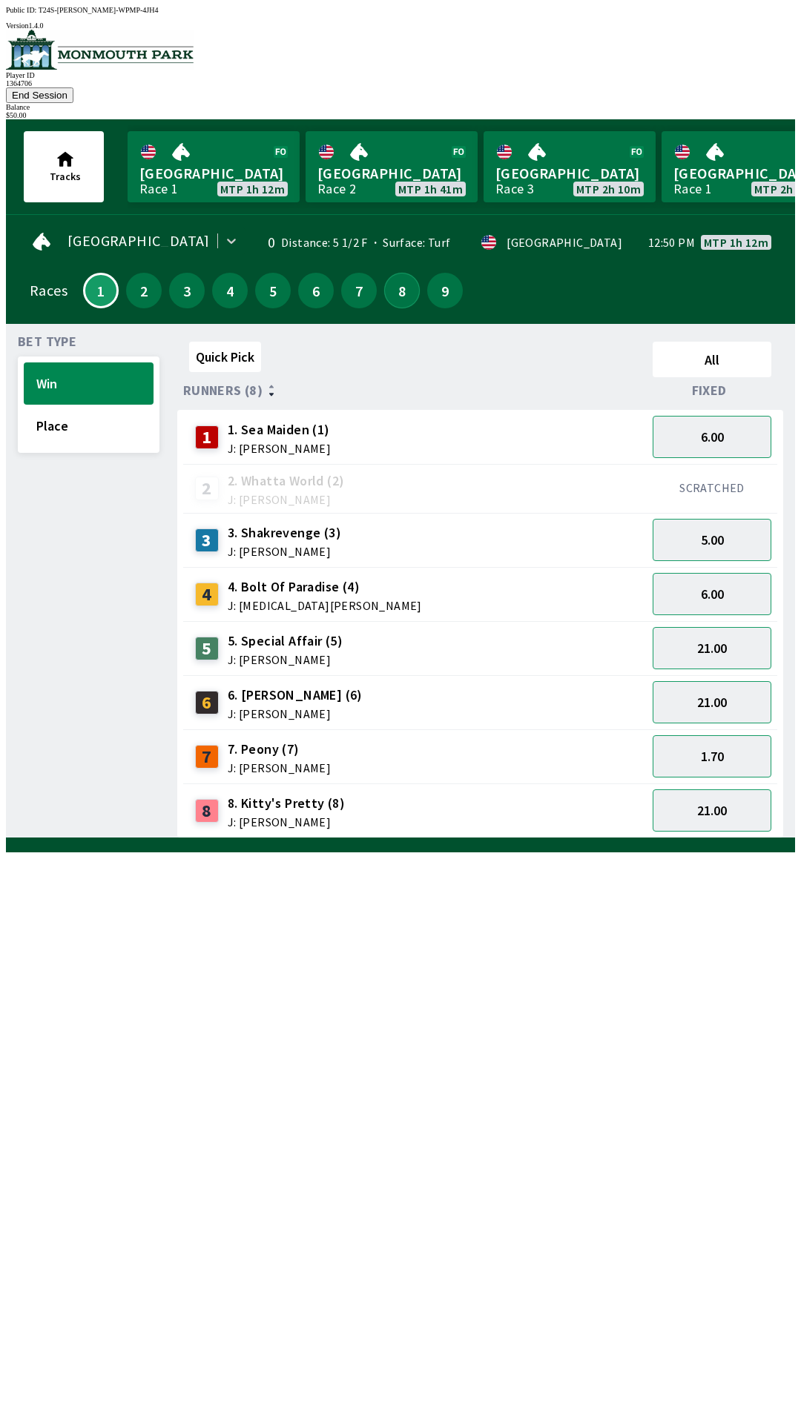
click at [405, 273] on button "8" at bounding box center [402, 291] width 36 height 36
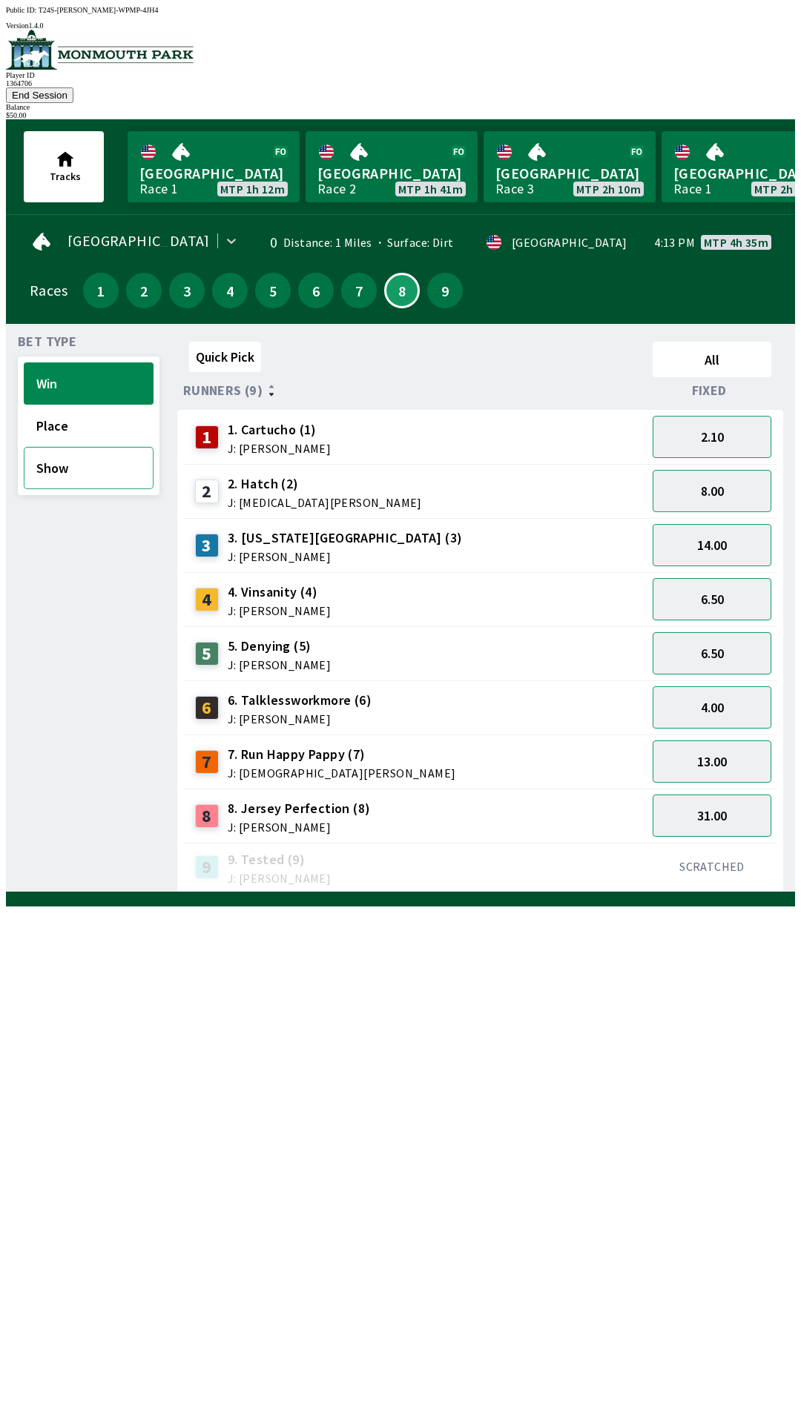
click at [99, 448] on button "Show" at bounding box center [89, 468] width 130 height 42
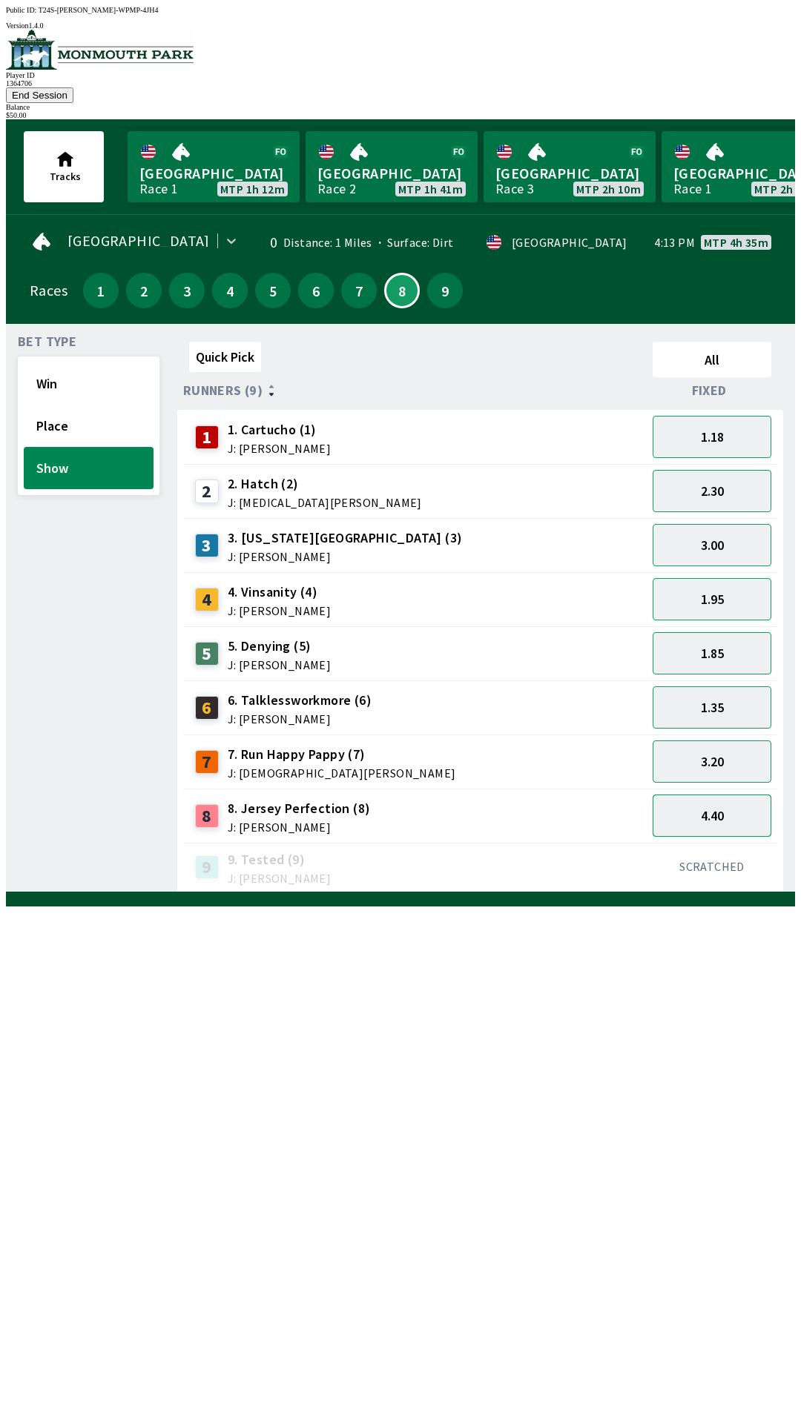
click at [707, 806] on button "4.40" at bounding box center [711, 816] width 119 height 42
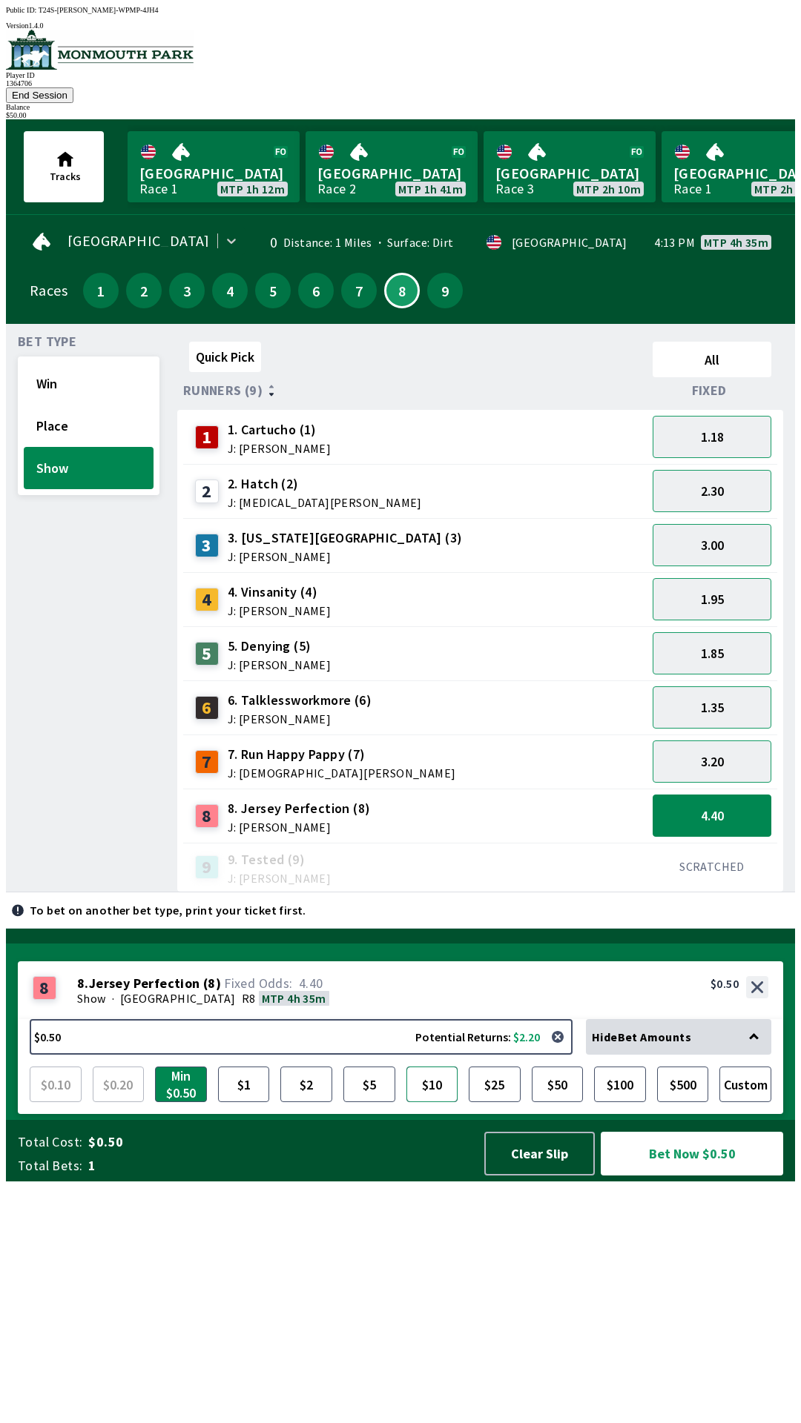
click at [440, 1102] on button "$10" at bounding box center [432, 1085] width 52 height 36
click at [684, 1176] on button "Bet Now $10.00" at bounding box center [691, 1154] width 182 height 44
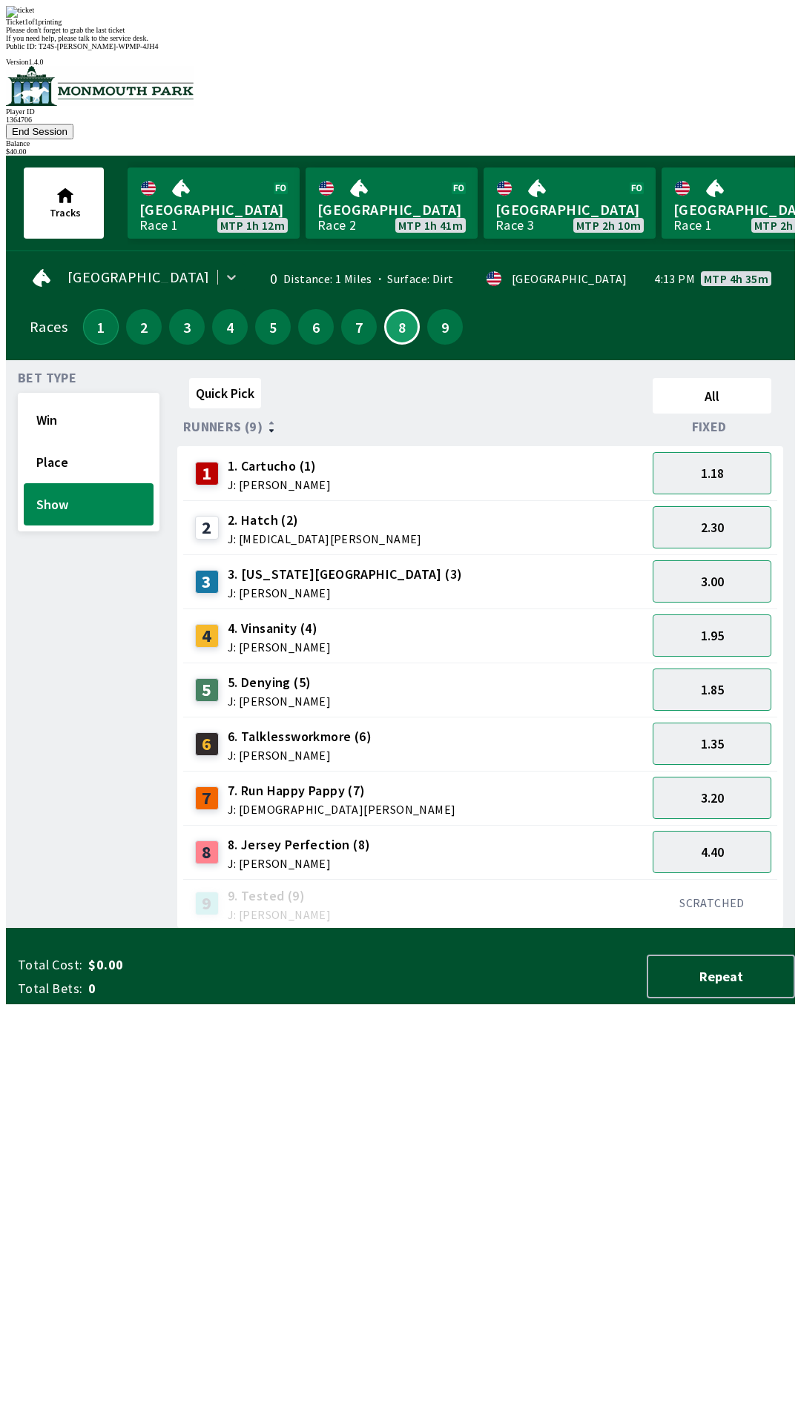
click at [99, 309] on button "1" at bounding box center [101, 327] width 36 height 36
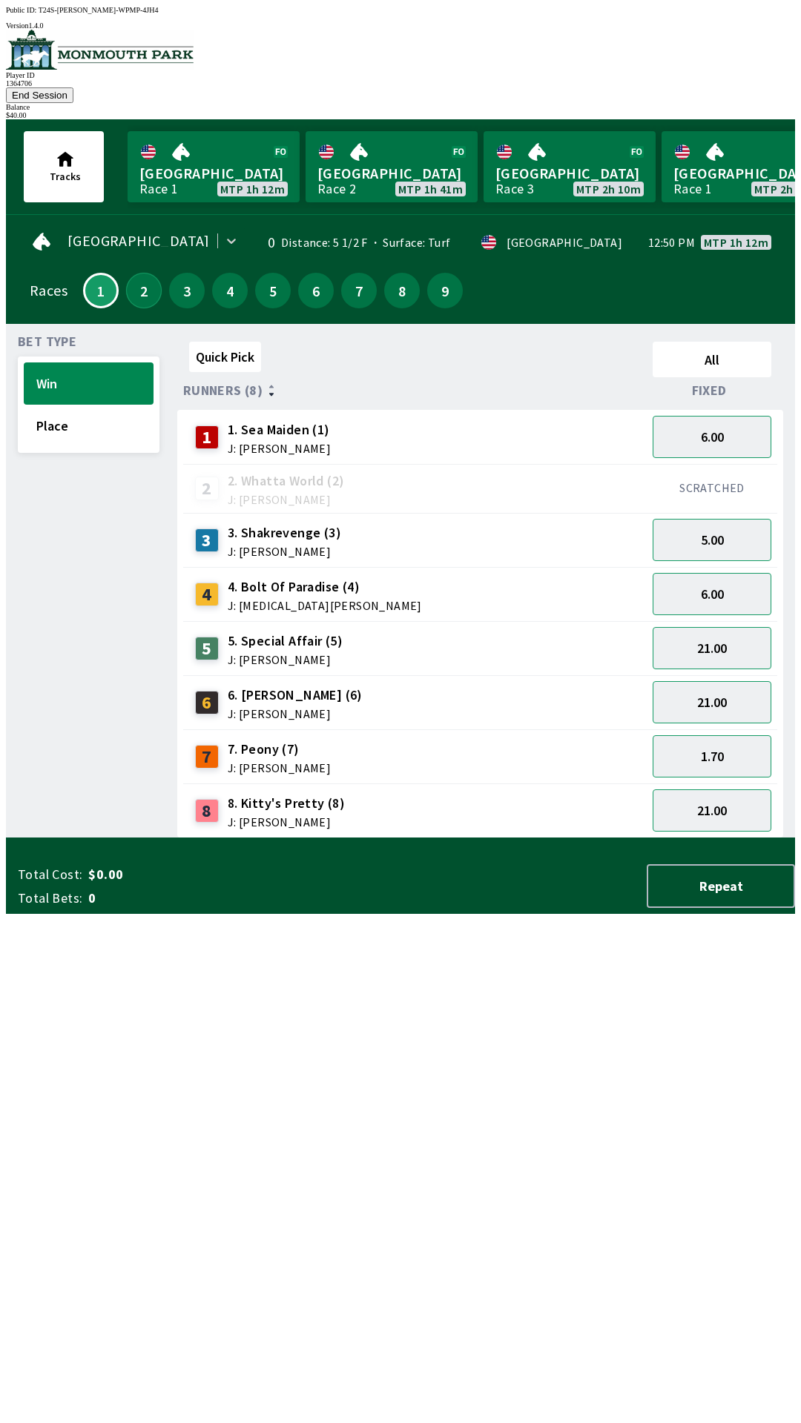
click at [133, 281] on button "2" at bounding box center [144, 291] width 36 height 36
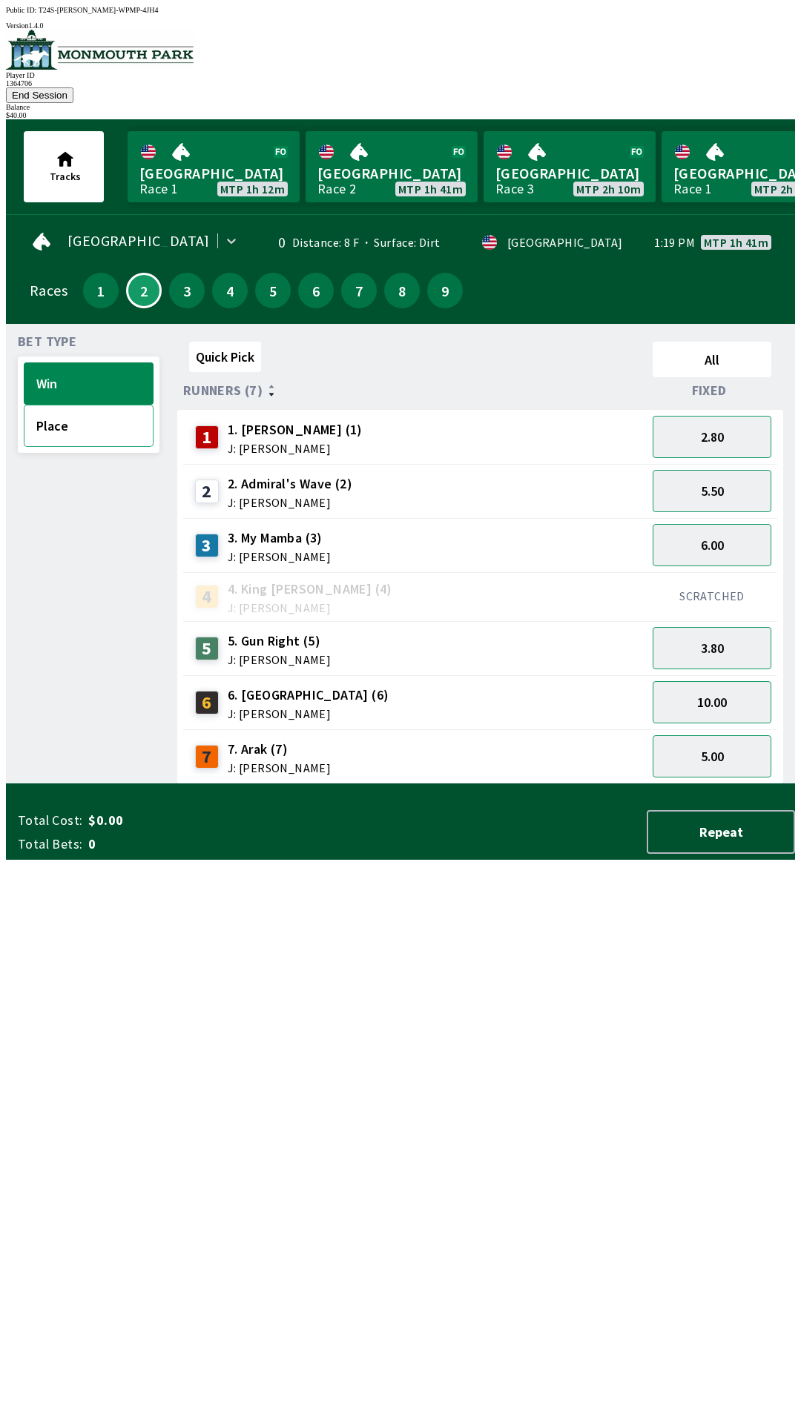
click at [90, 415] on button "Place" at bounding box center [89, 426] width 130 height 42
click at [726, 423] on button "1.60" at bounding box center [711, 437] width 119 height 42
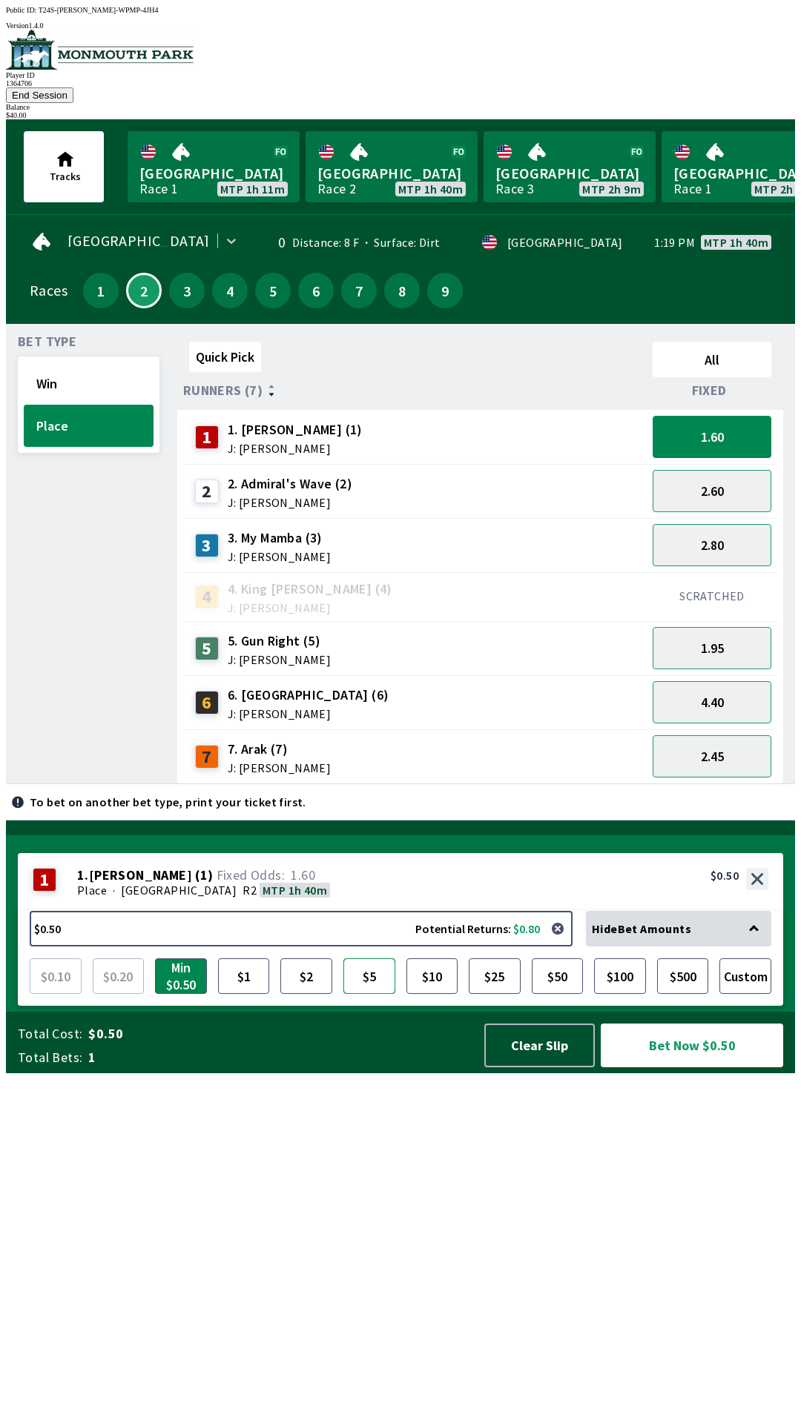
click at [368, 994] on button "$5" at bounding box center [369, 976] width 52 height 36
click at [676, 1067] on button "Bet Now $5.00" at bounding box center [691, 1046] width 182 height 44
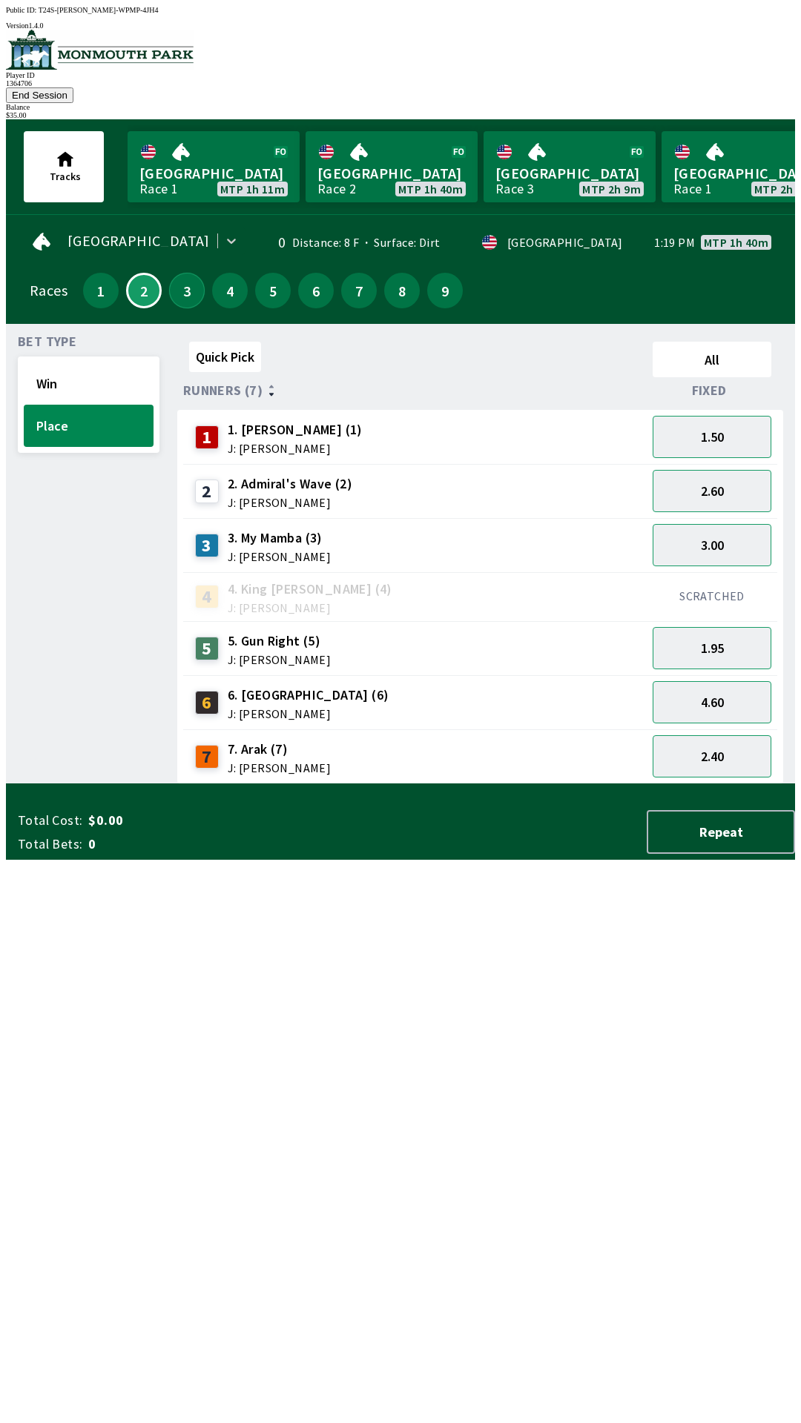
click at [179, 277] on button "3" at bounding box center [187, 291] width 36 height 36
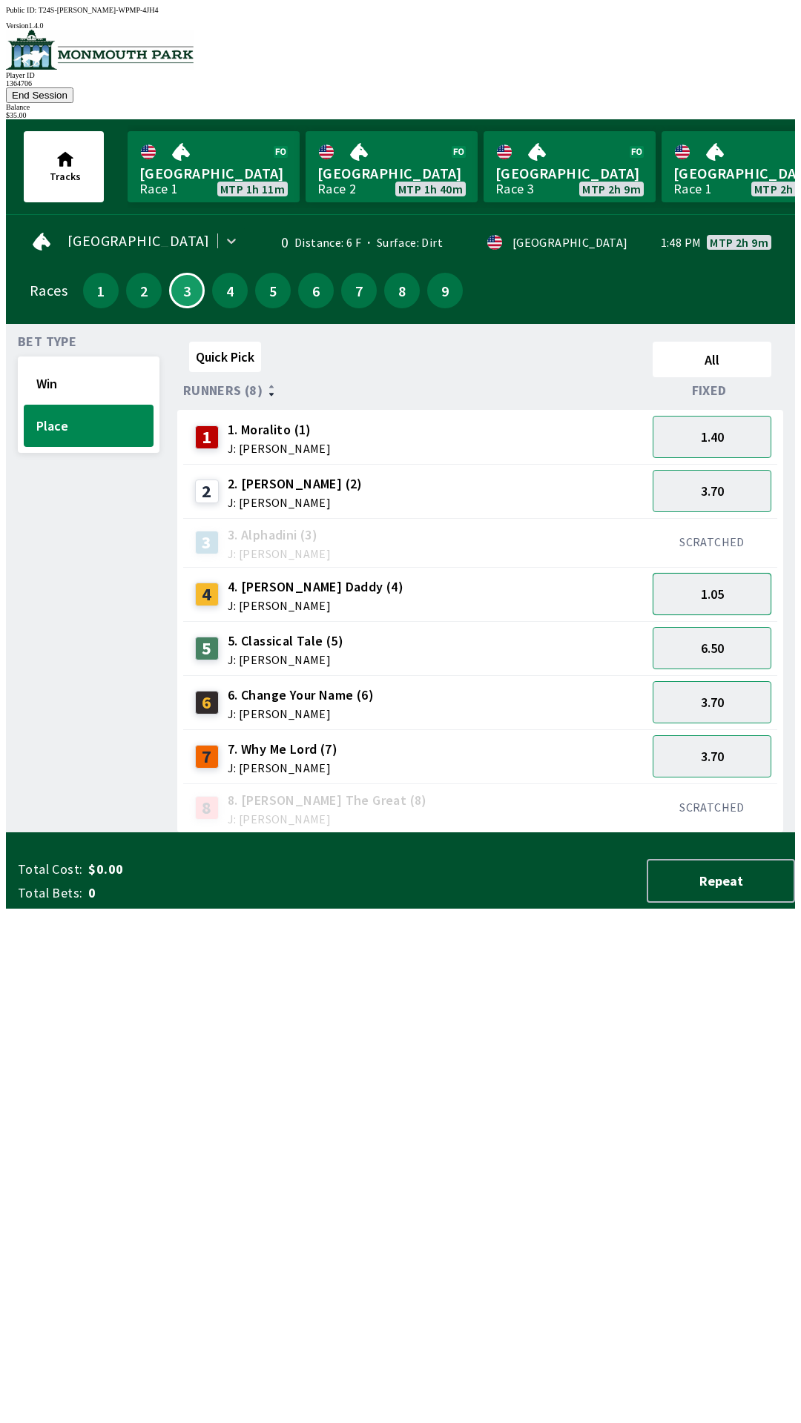
click at [732, 576] on button "1.05" at bounding box center [711, 594] width 119 height 42
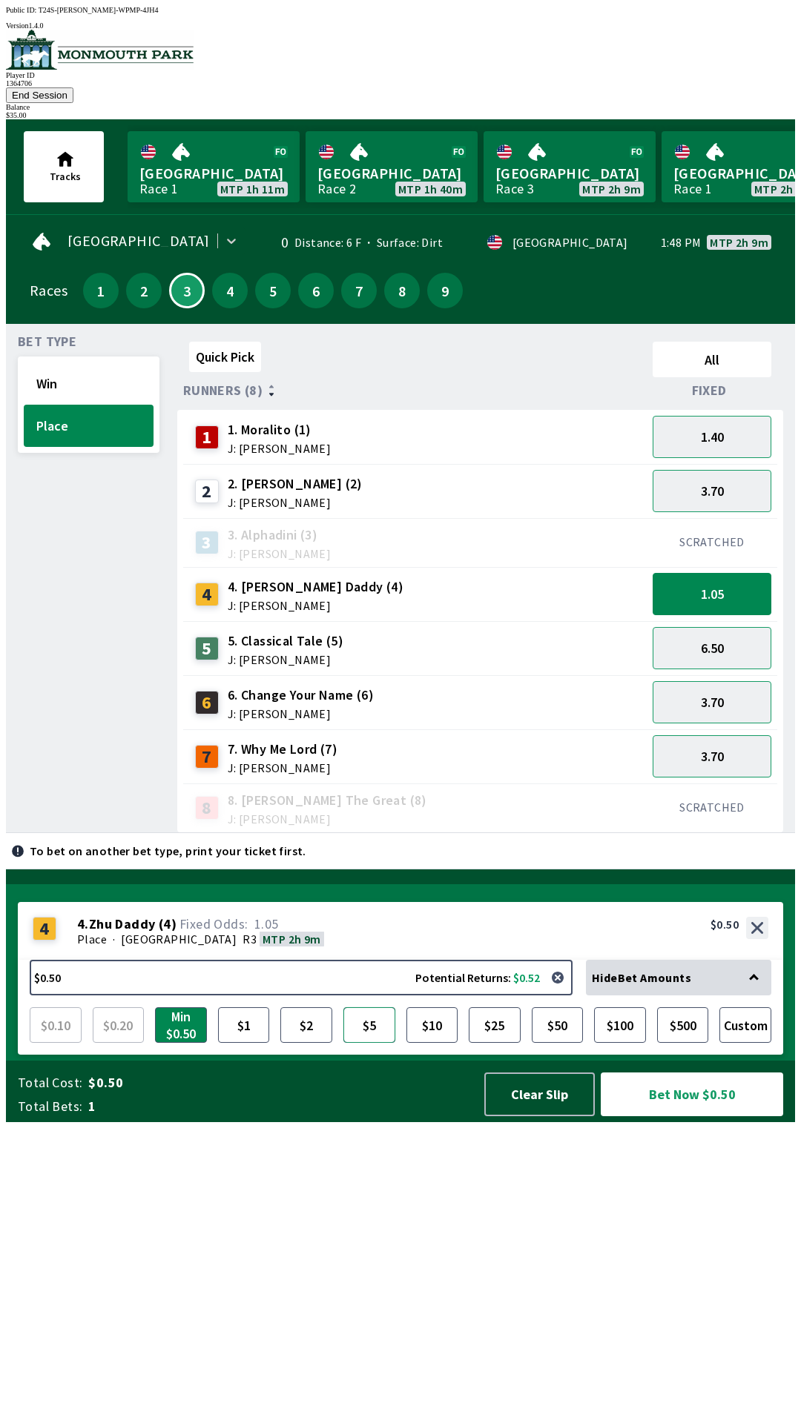
click at [368, 1043] on button "$5" at bounding box center [369, 1025] width 52 height 36
click at [693, 1116] on button "Bet Now $5.00" at bounding box center [691, 1095] width 182 height 44
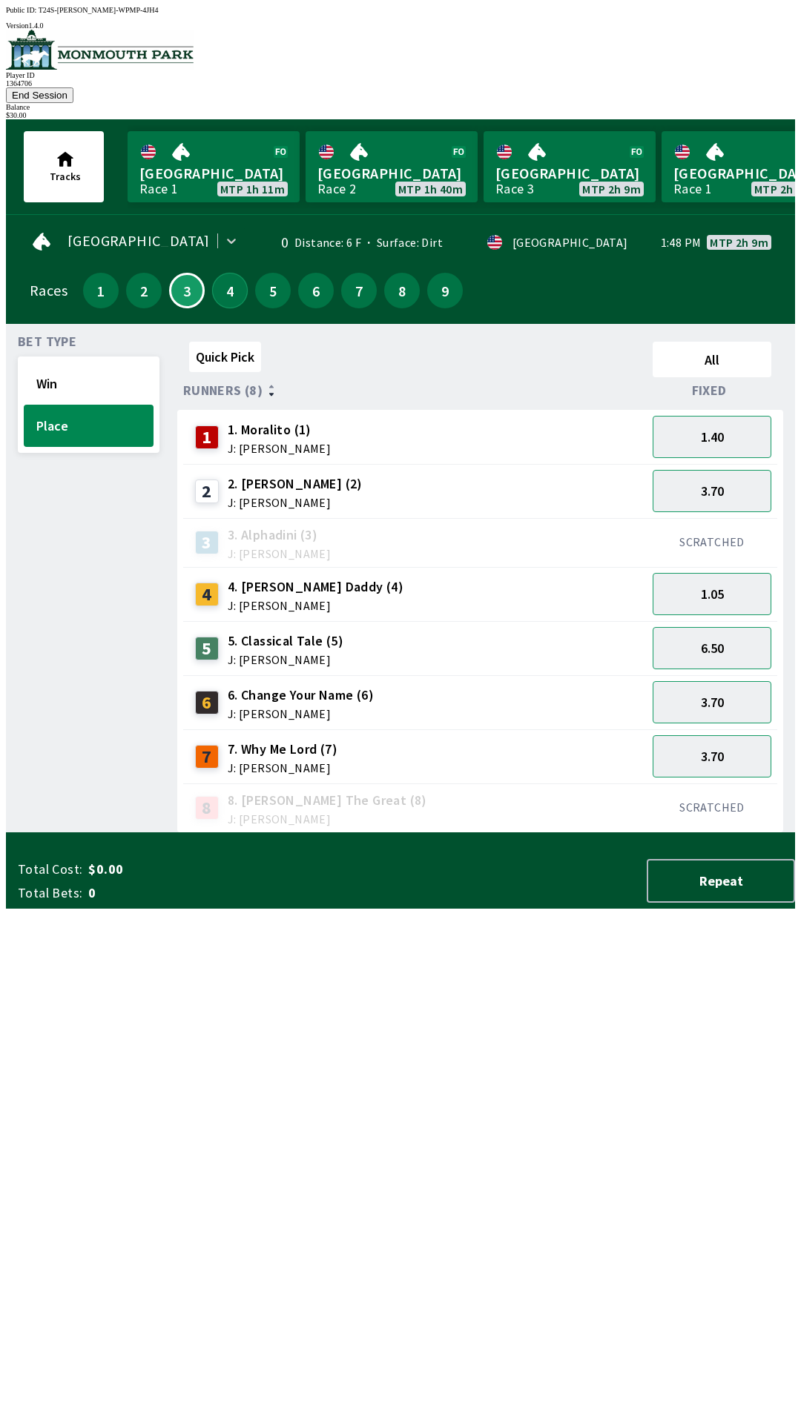
click at [219, 282] on button "4" at bounding box center [230, 291] width 36 height 36
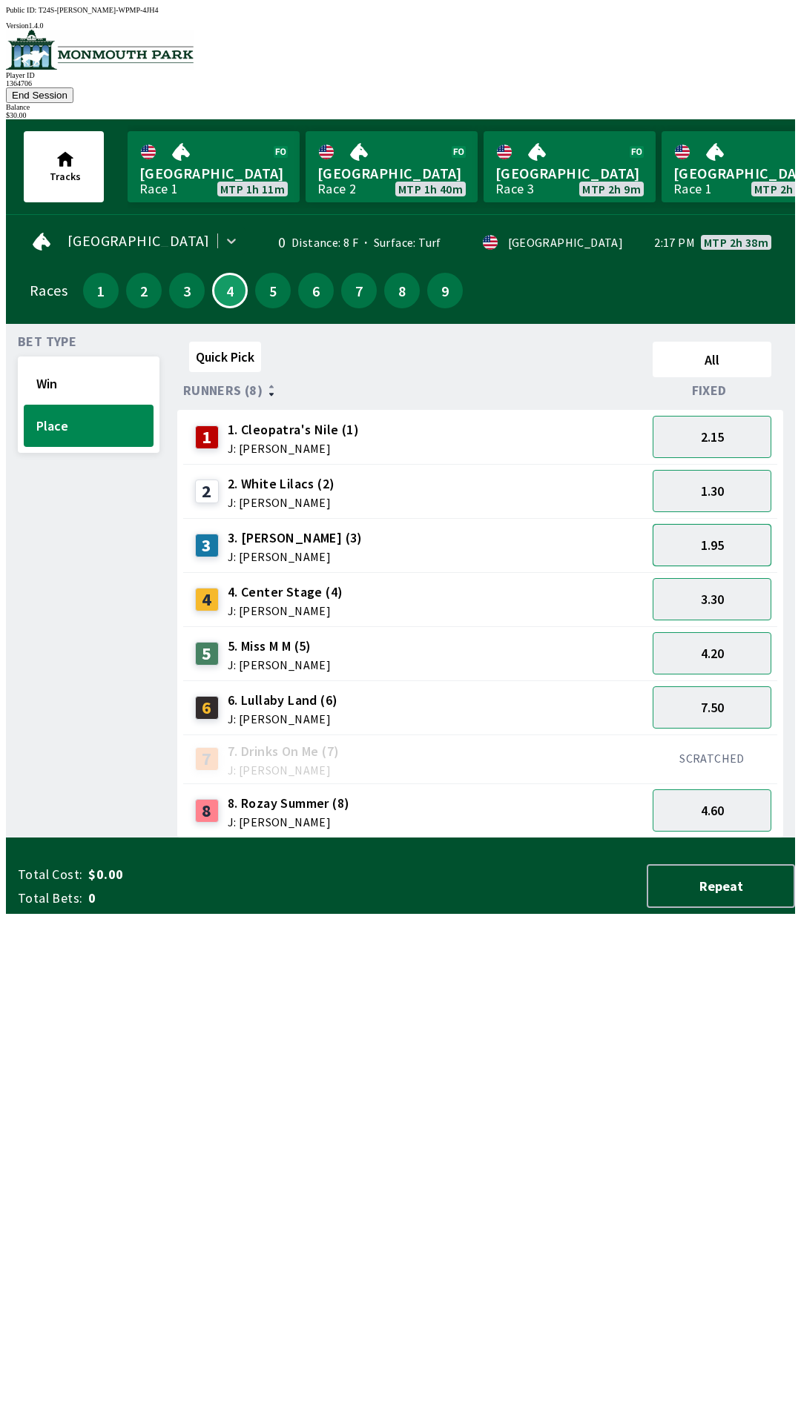
click at [720, 531] on button "1.95" at bounding box center [711, 545] width 119 height 42
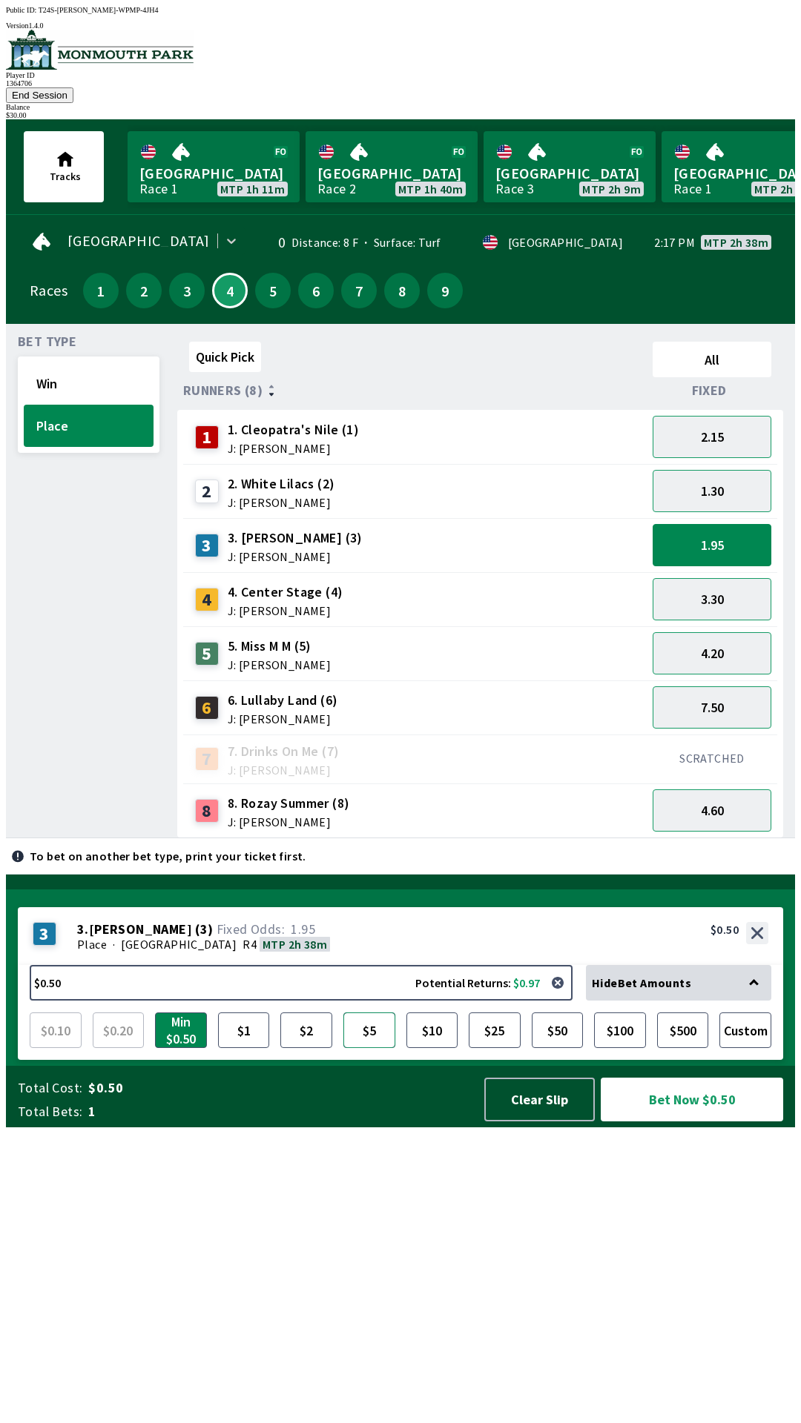
click at [376, 1048] on button "$5" at bounding box center [369, 1031] width 52 height 36
click at [662, 1122] on button "Bet Now $5.00" at bounding box center [691, 1100] width 182 height 44
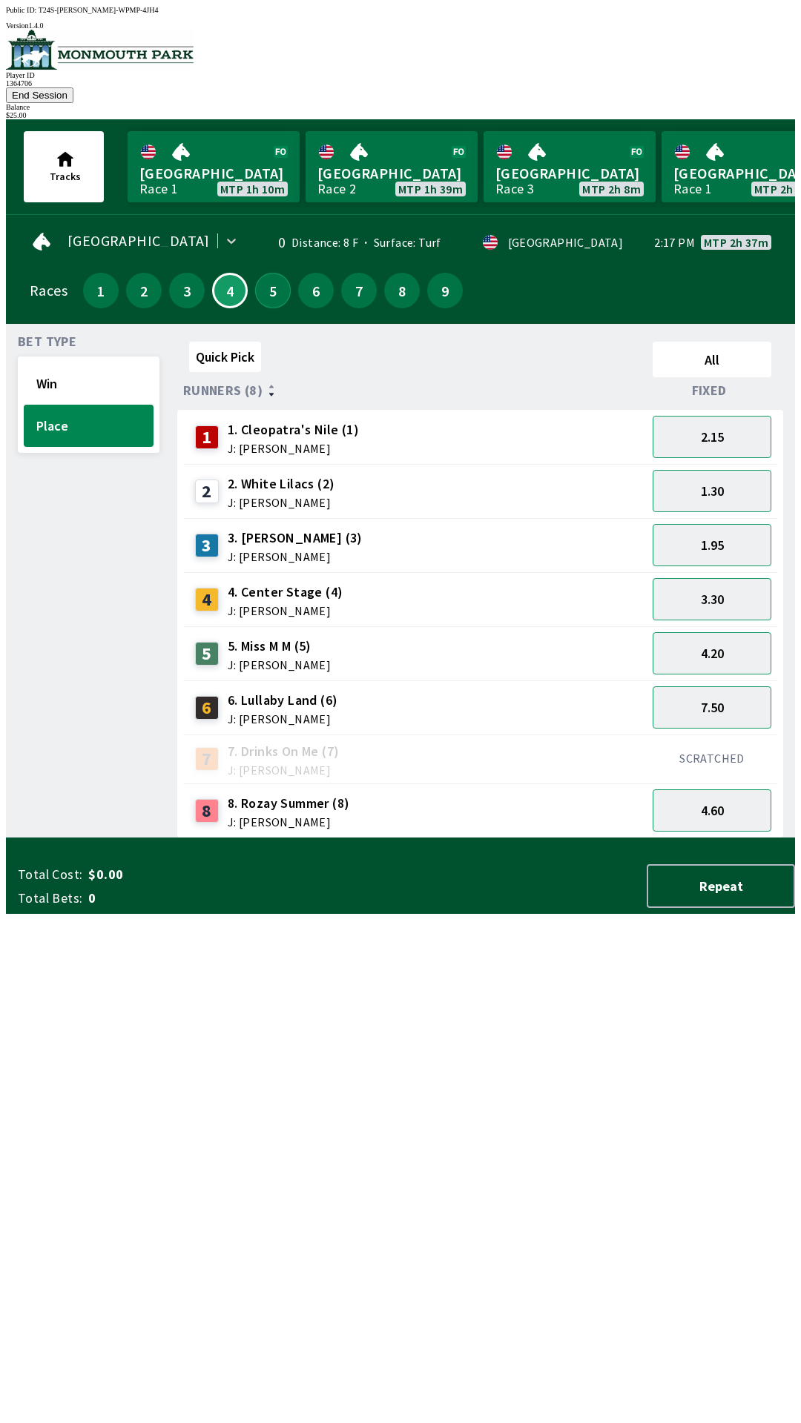
click at [270, 275] on button "5" at bounding box center [273, 291] width 36 height 36
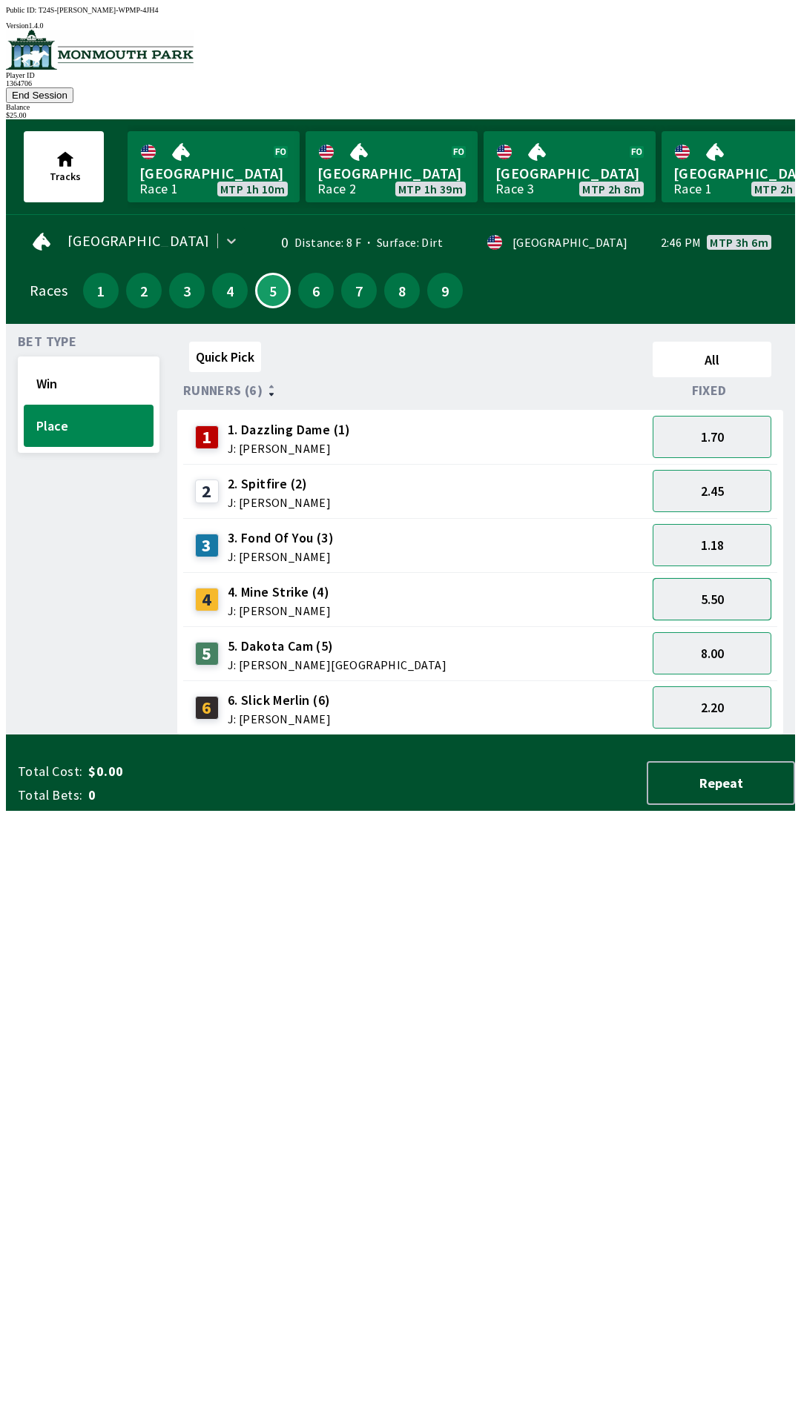
click at [735, 578] on button "5.50" at bounding box center [711, 599] width 119 height 42
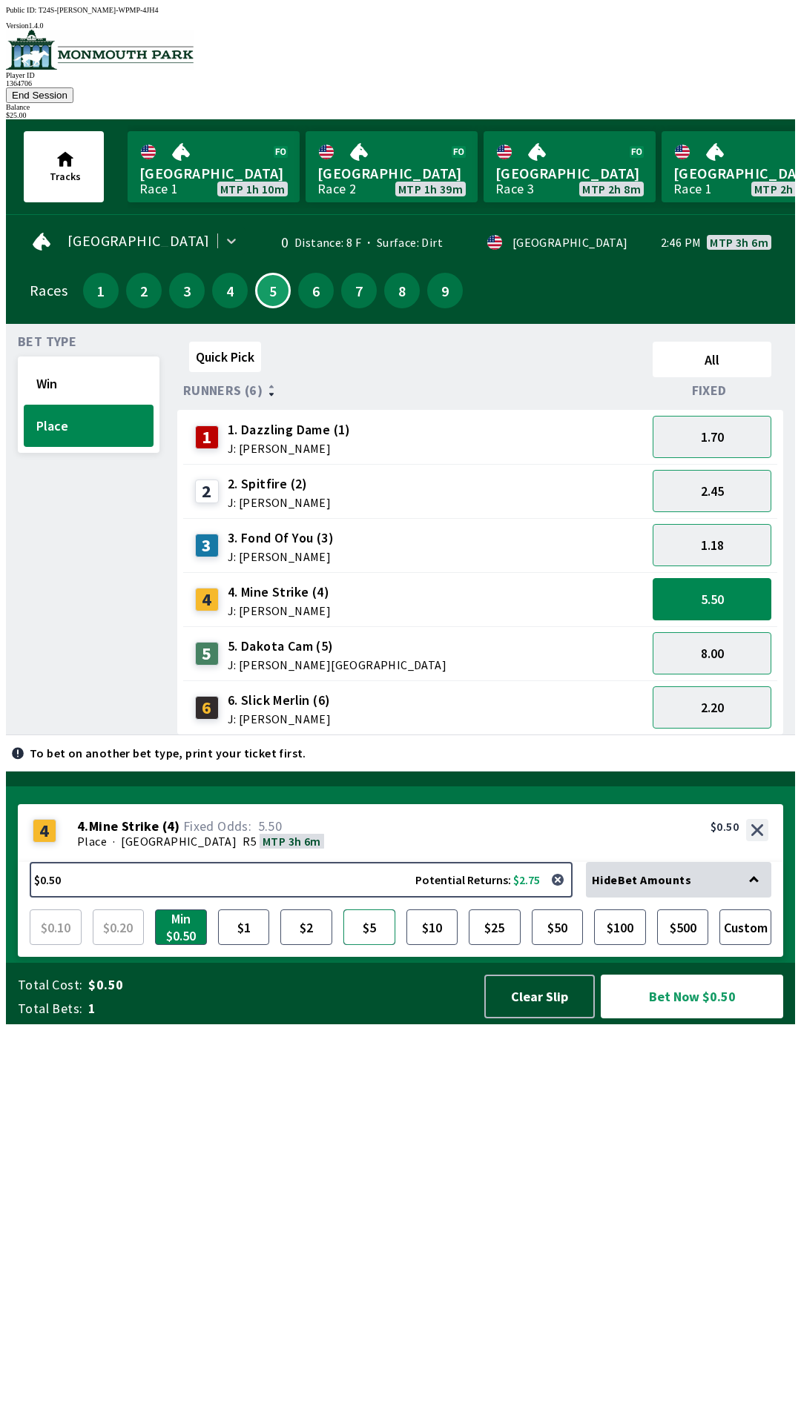
click at [364, 945] on button "$5" at bounding box center [369, 928] width 52 height 36
click at [669, 1018] on button "Bet Now $5.00" at bounding box center [691, 997] width 182 height 44
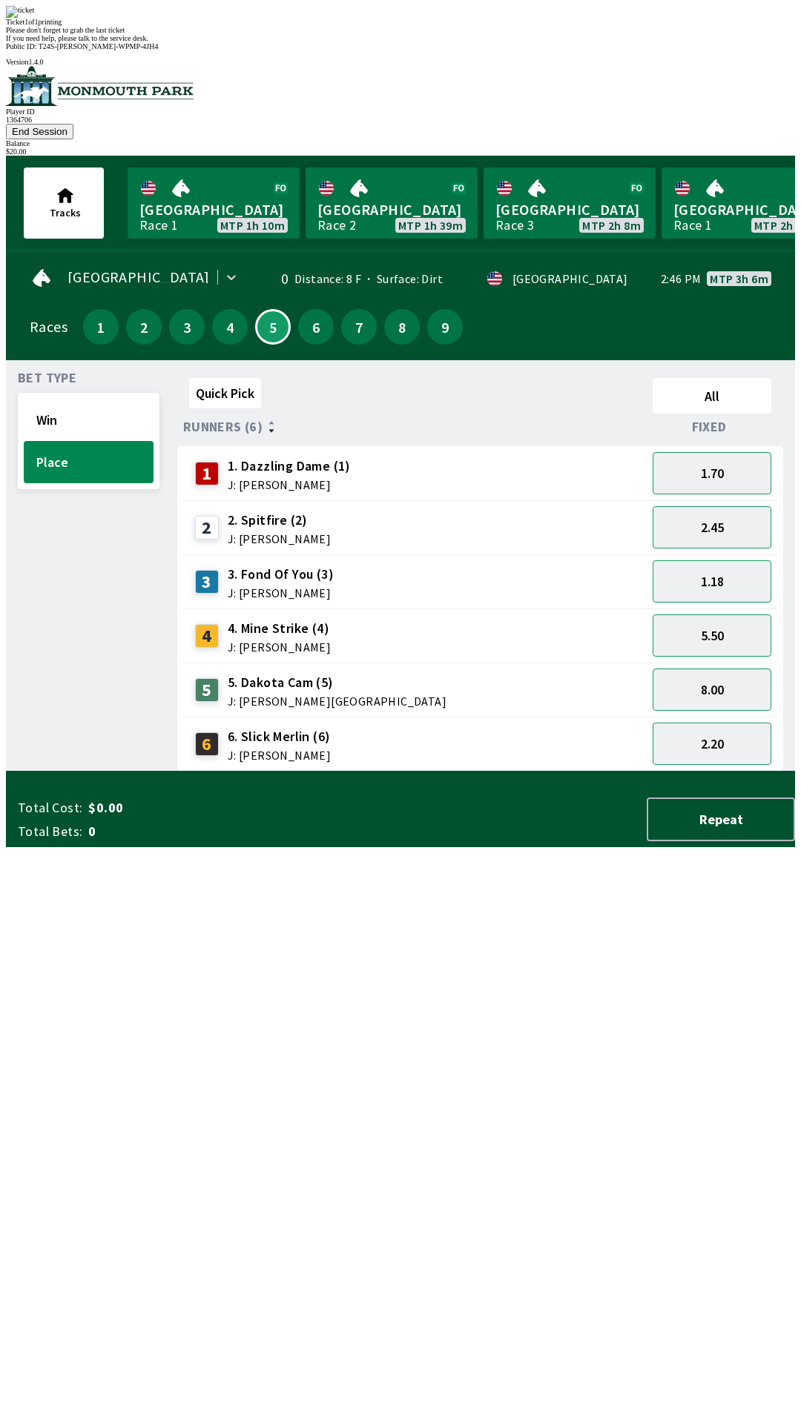
click at [488, 34] on div "Please don't forget to grab the last ticket" at bounding box center [400, 30] width 789 height 8
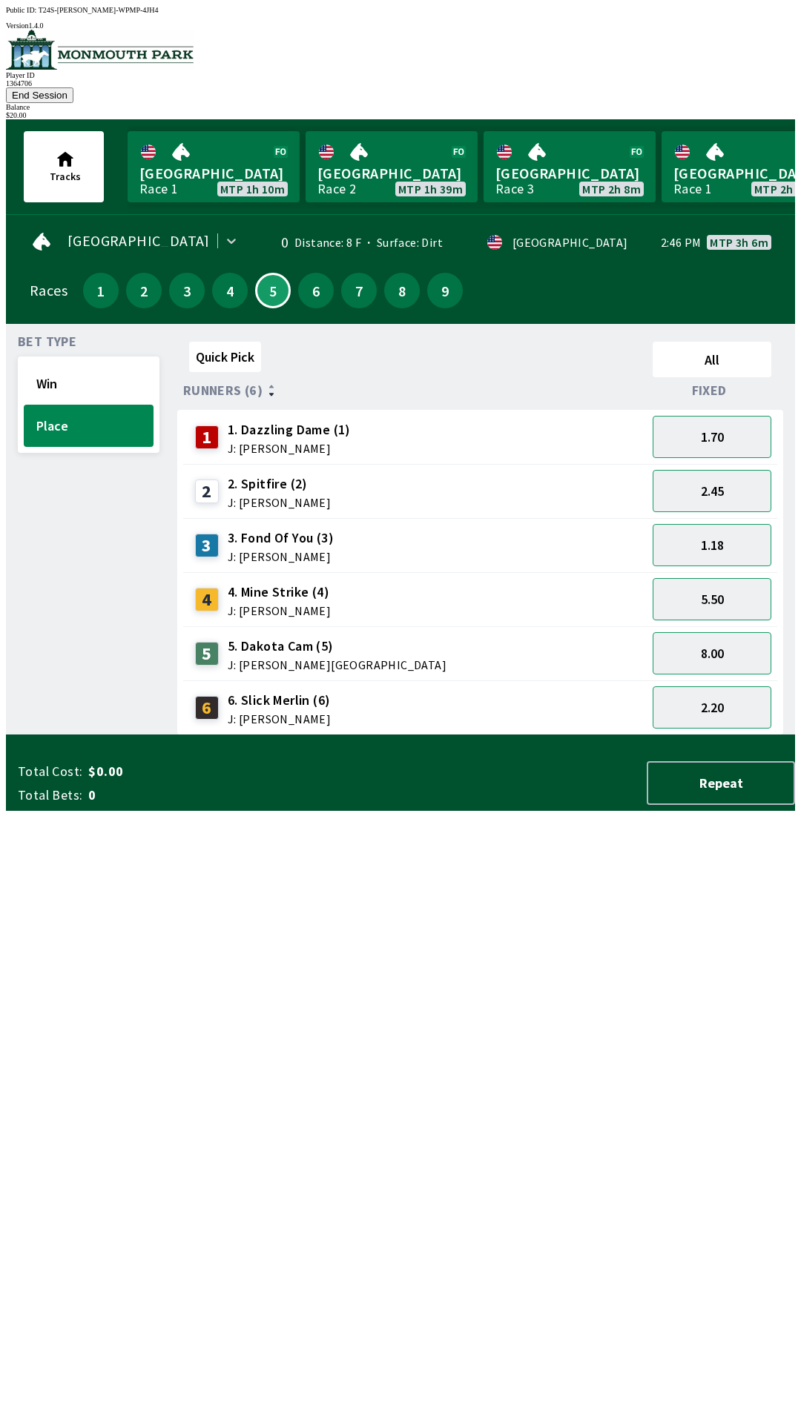
click at [750, 111] on div "$ 20.00" at bounding box center [400, 115] width 789 height 8
click at [73, 87] on button "End Session" at bounding box center [39, 95] width 67 height 16
